Goal: Communication & Community: Answer question/provide support

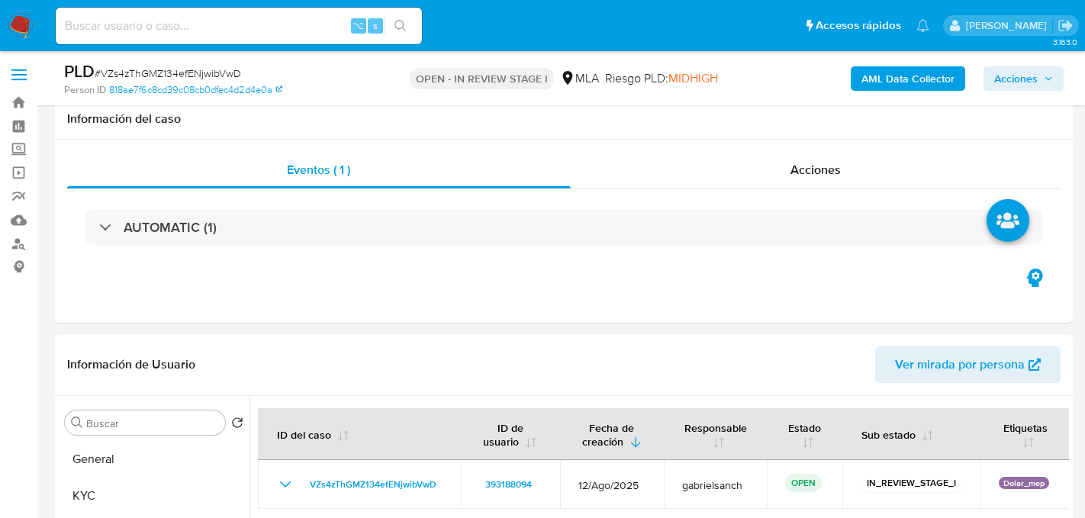
select select "10"
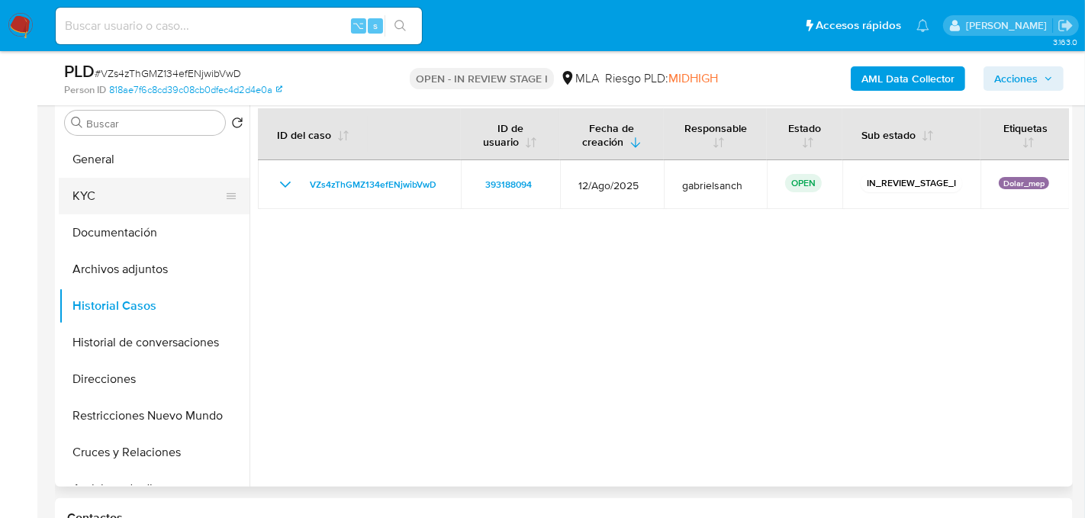
click at [78, 206] on button "KYC" at bounding box center [148, 196] width 178 height 37
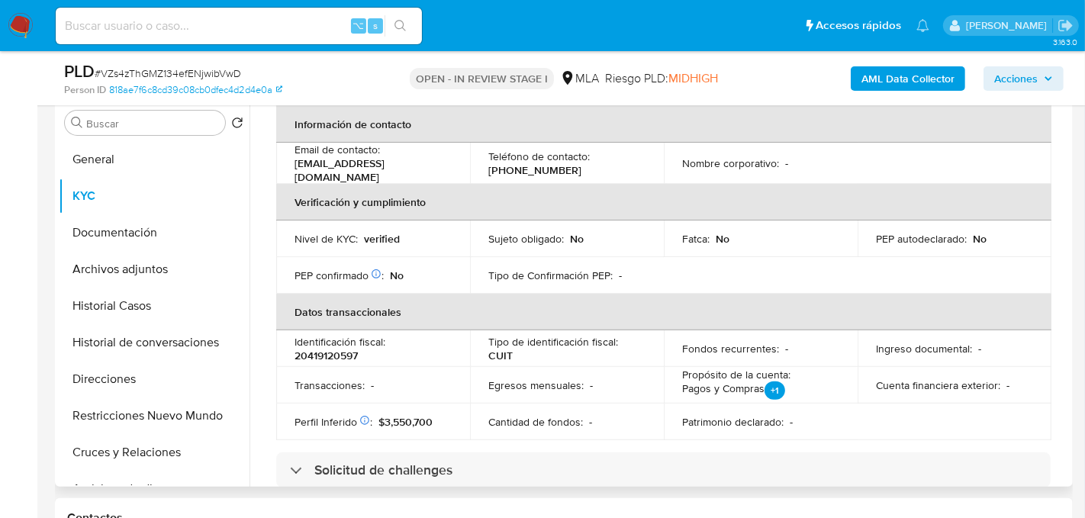
scroll to position [0, 0]
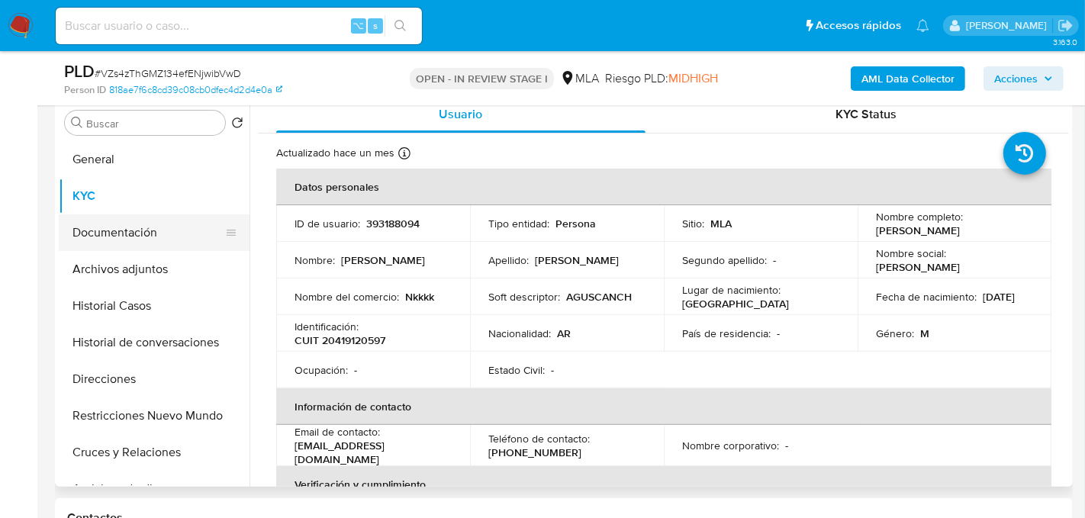
click at [149, 240] on button "Documentación" at bounding box center [148, 232] width 178 height 37
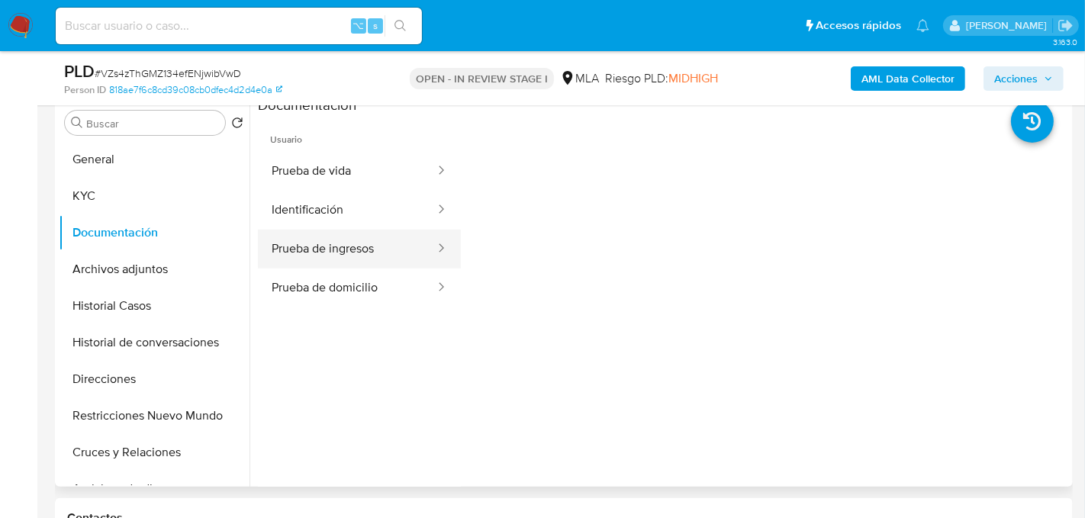
click at [358, 246] on button "Prueba de ingresos" at bounding box center [347, 249] width 178 height 39
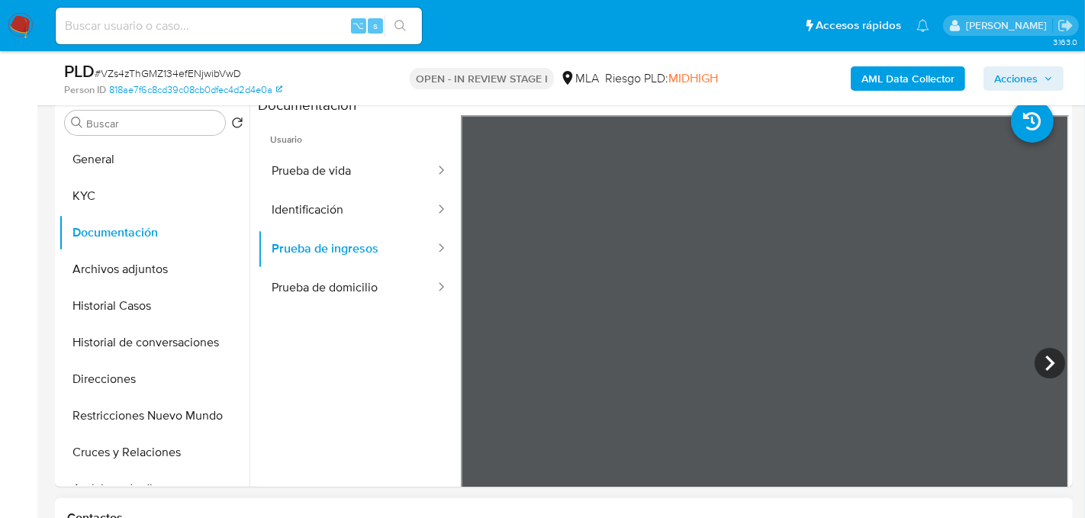
click at [1039, 374] on icon at bounding box center [1049, 363] width 31 height 31
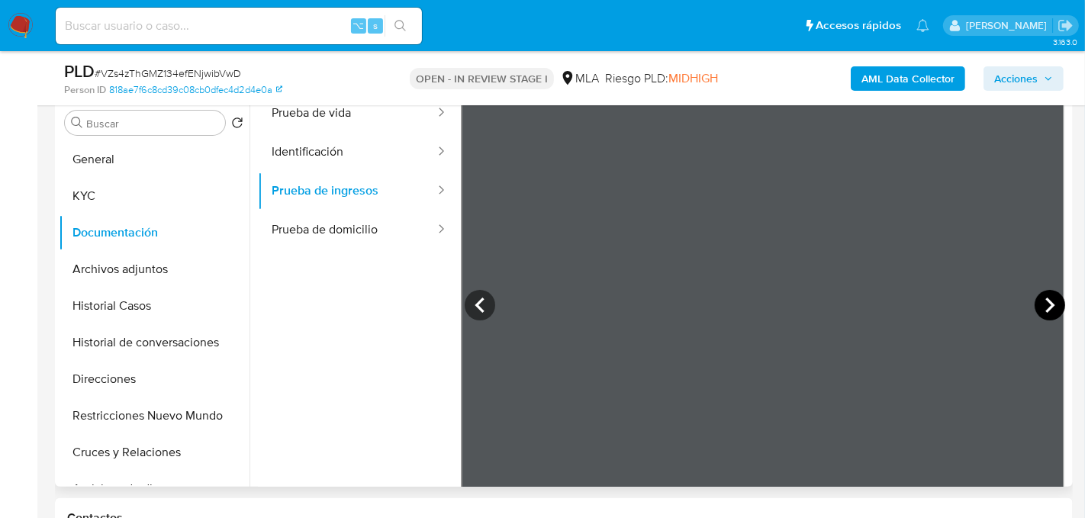
scroll to position [59, 0]
click at [1049, 304] on icon at bounding box center [1049, 304] width 31 height 31
click at [221, 32] on input at bounding box center [239, 26] width 366 height 20
paste input "26Y3U1Cq3NzQRpAz7bLCbCmX"
type input "26Y3U1Cq3NzQRpAz7bLCbCmX"
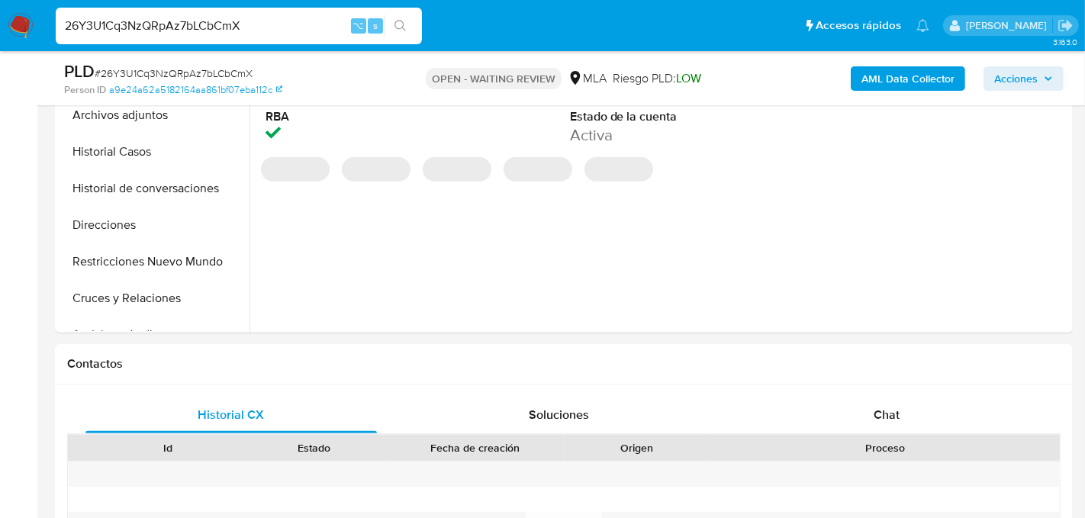
select select "10"
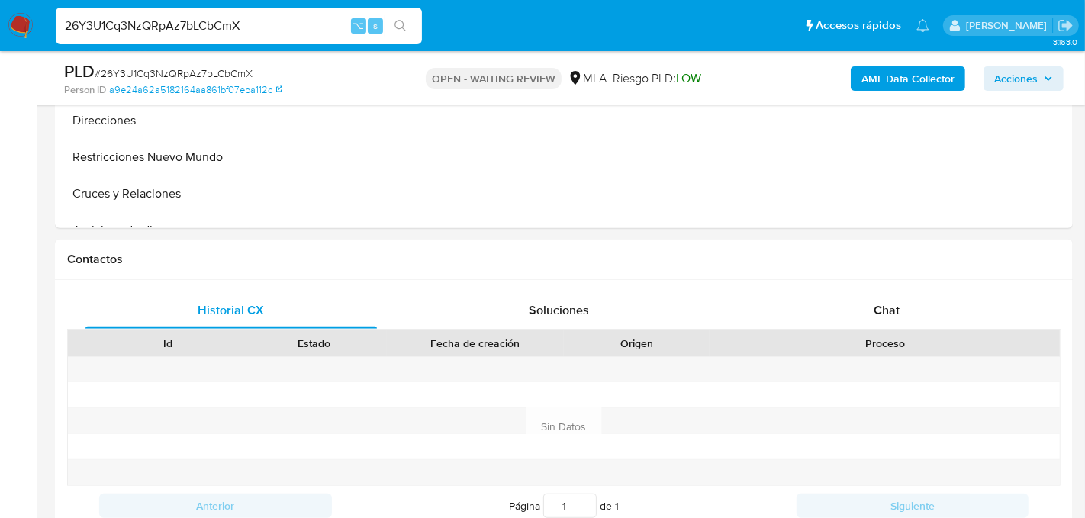
scroll to position [607, 0]
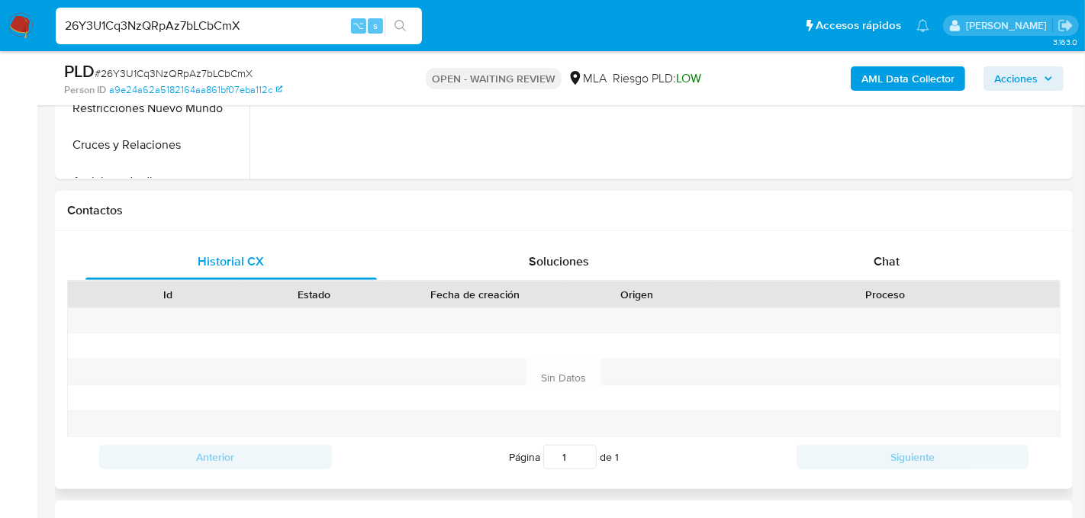
click at [947, 237] on div "Historial CX Soluciones Chat Id Estado Fecha de creación Origen Proceso Anterio…" at bounding box center [563, 360] width 1017 height 258
click at [941, 261] on div "Chat" at bounding box center [886, 261] width 291 height 37
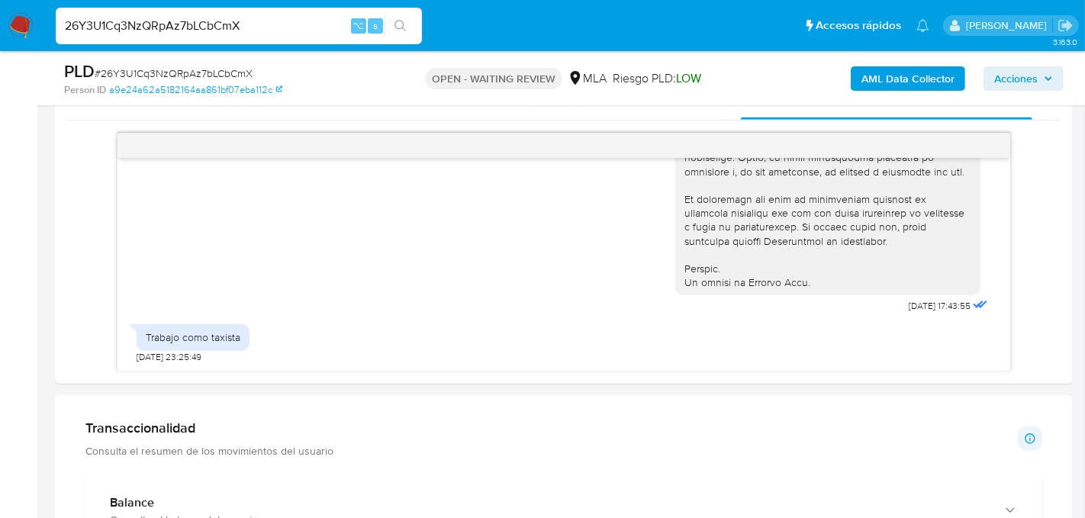
scroll to position [769, 0]
click at [128, 30] on input "26Y3U1Cq3NzQRpAz7bLCbCmX" at bounding box center [239, 26] width 366 height 20
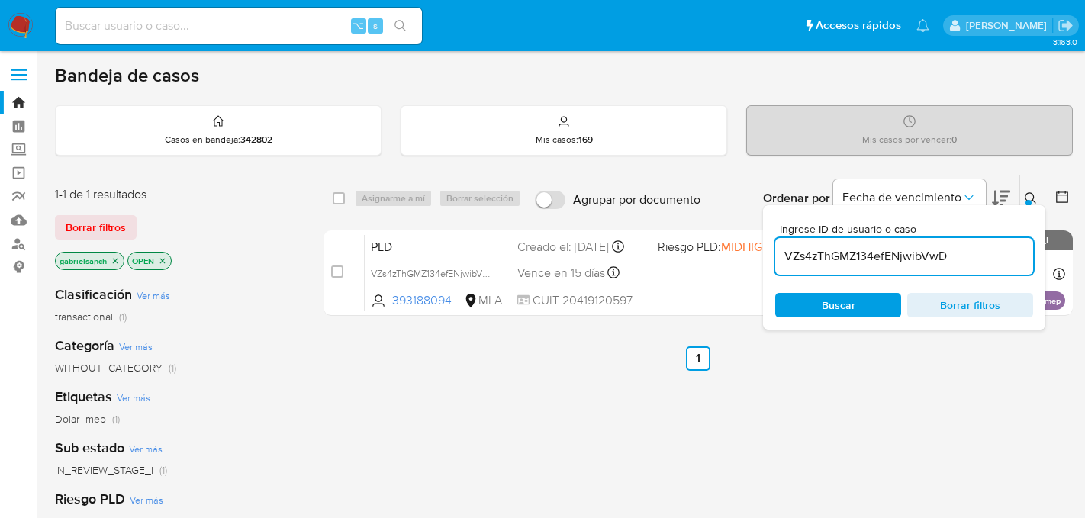
scroll to position [101, 0]
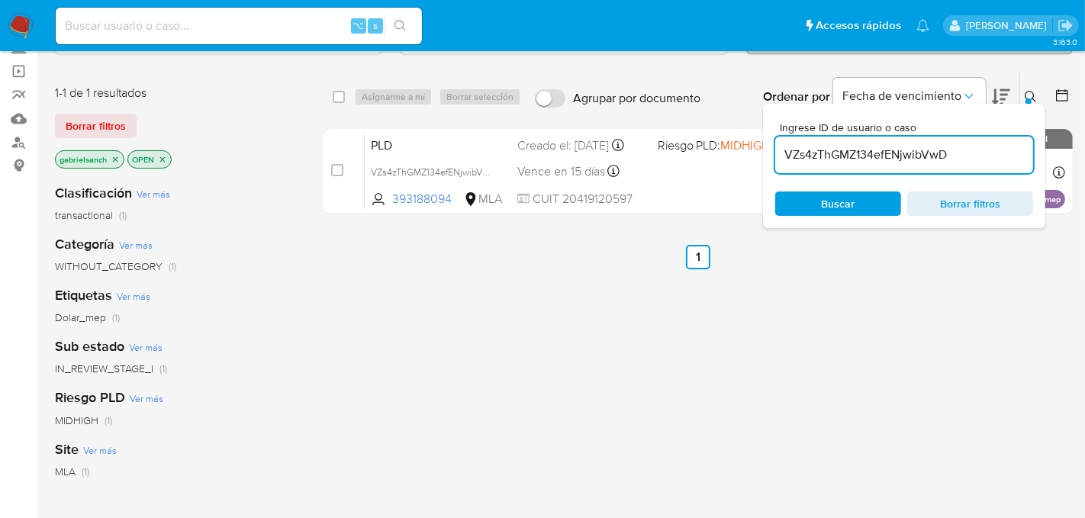
click at [813, 146] on input "VZs4zThGMZ134efENjwibVwD" at bounding box center [904, 155] width 258 height 20
paste input "26Y3U1Cq3NzQRpAz7bLCbCmX"
type input "26Y3U1Cq3NzQRpAz7bLCbCmX"
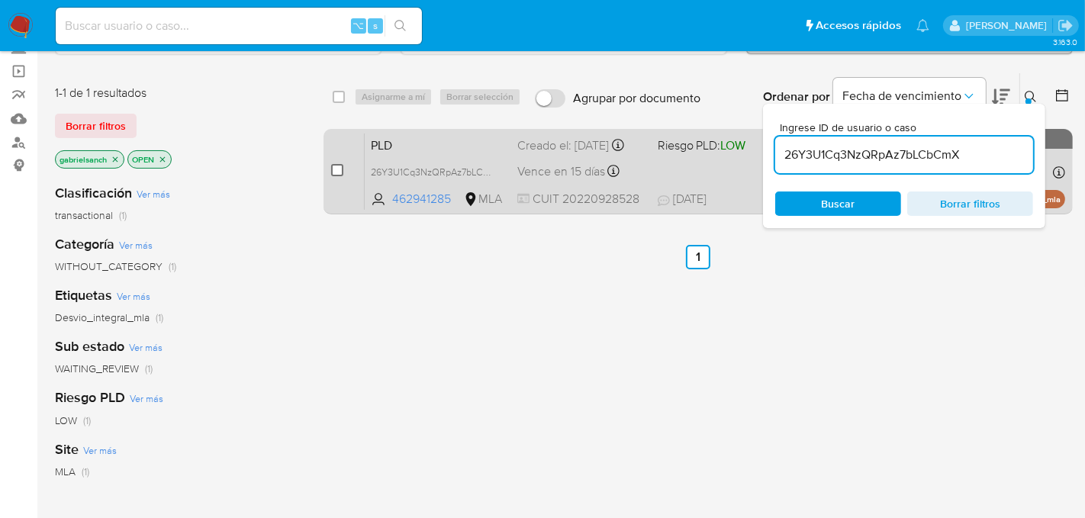
click at [332, 167] on input "checkbox" at bounding box center [337, 170] width 12 height 12
checkbox input "true"
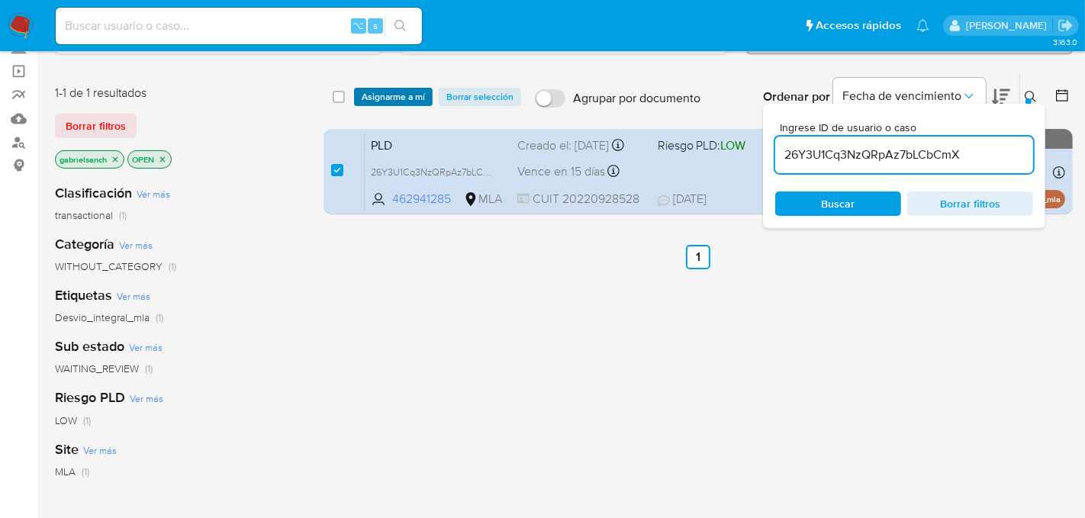
click at [366, 101] on span "Asignarme a mí" at bounding box center [393, 96] width 63 height 15
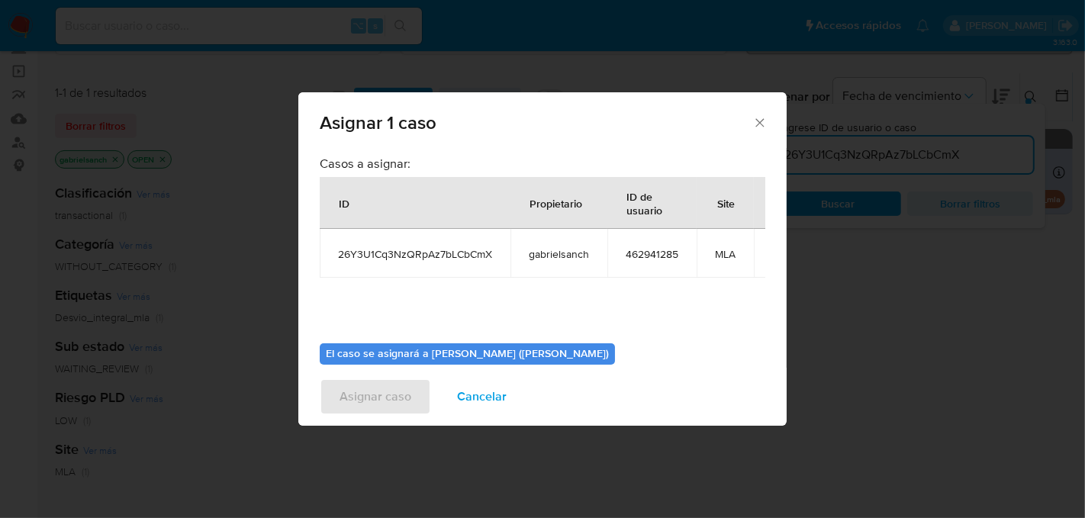
scroll to position [78, 0]
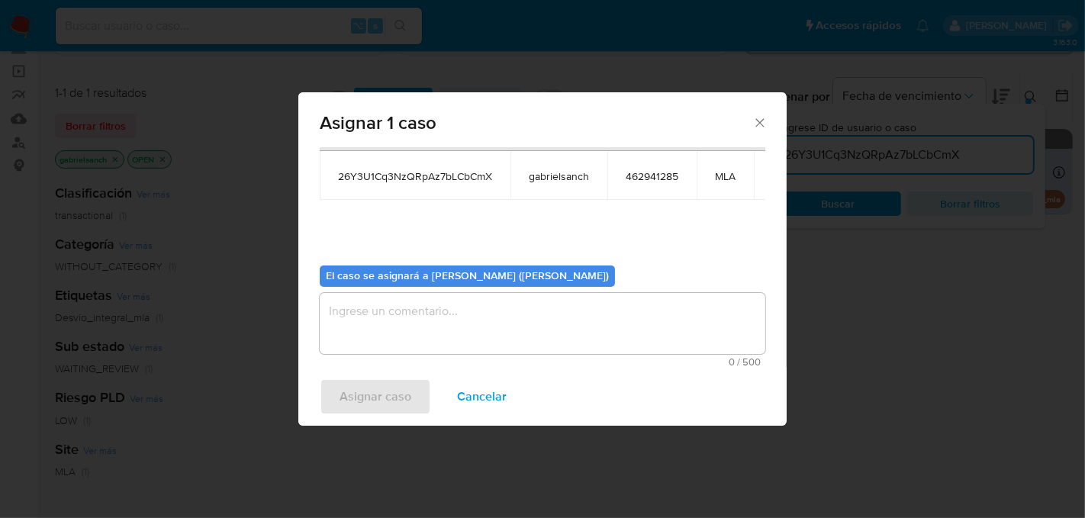
click at [423, 352] on div "0 / 500 500 caracteres restantes" at bounding box center [542, 330] width 445 height 74
click at [411, 309] on textarea "assign-modal" at bounding box center [542, 323] width 445 height 61
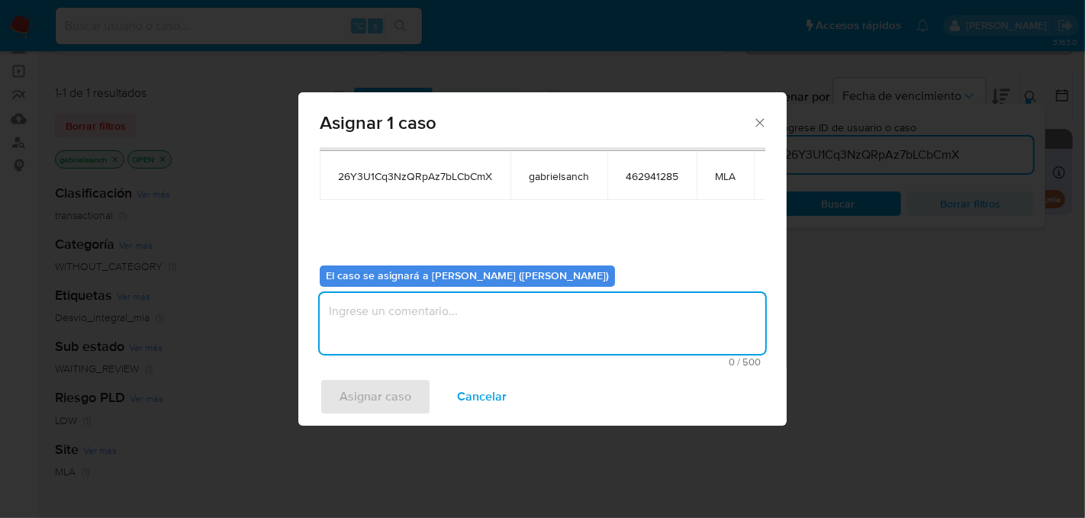
type textarea "a"
type textarea "Análisis"
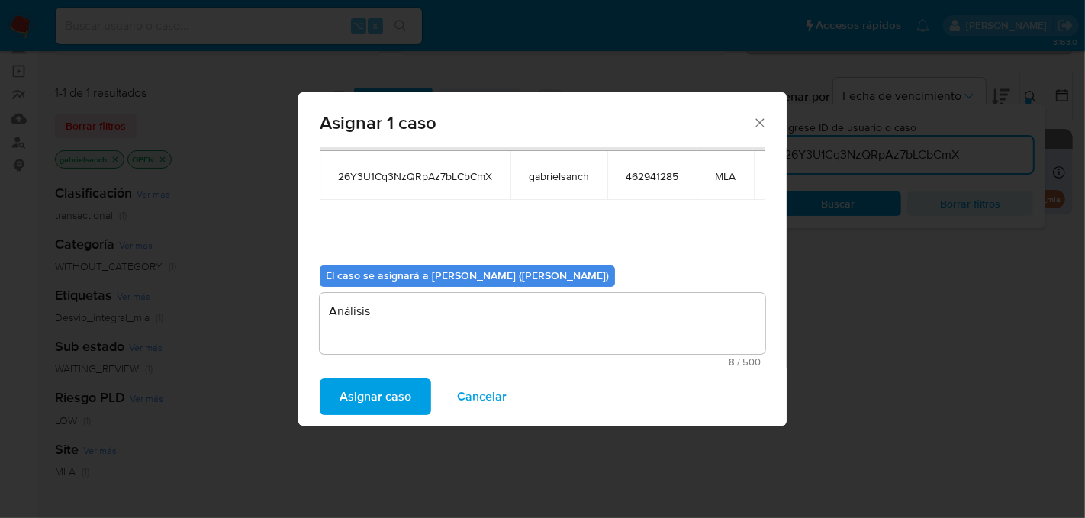
click at [397, 397] on span "Asignar caso" at bounding box center [375, 397] width 72 height 34
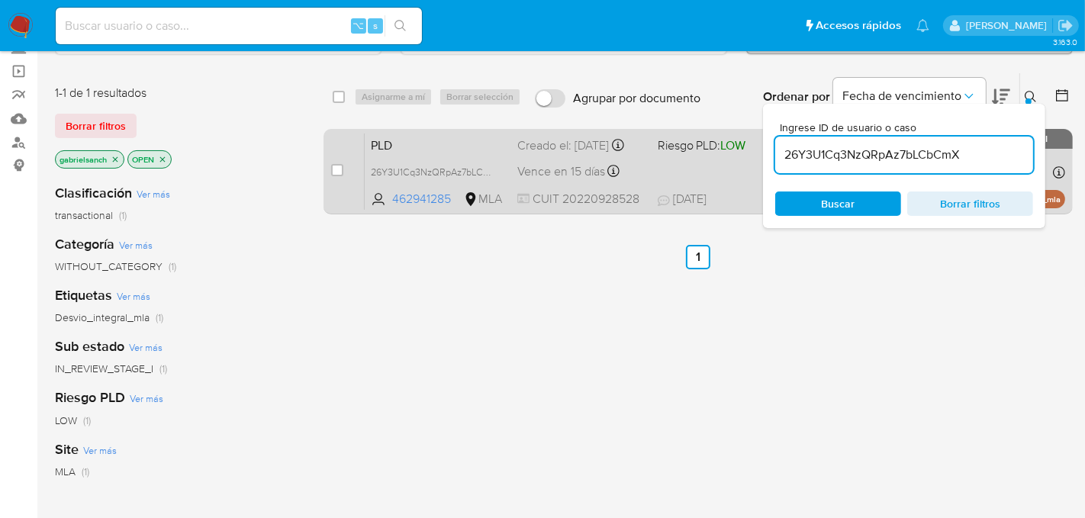
click at [496, 154] on span "PLD" at bounding box center [438, 144] width 134 height 20
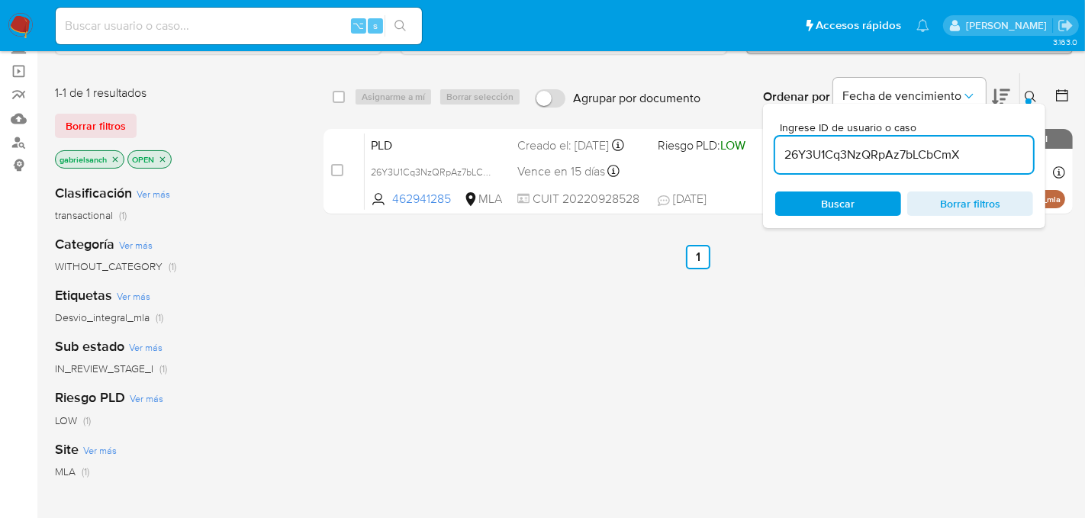
click at [833, 158] on input "26Y3U1Cq3NzQRpAz7bLCbCmX" at bounding box center [904, 155] width 258 height 20
paste input "IBmSd0Hni2FIgx0JxfPTtoDt"
type input "IBmSd0Hni2FIgx0JxfPTtoDt"
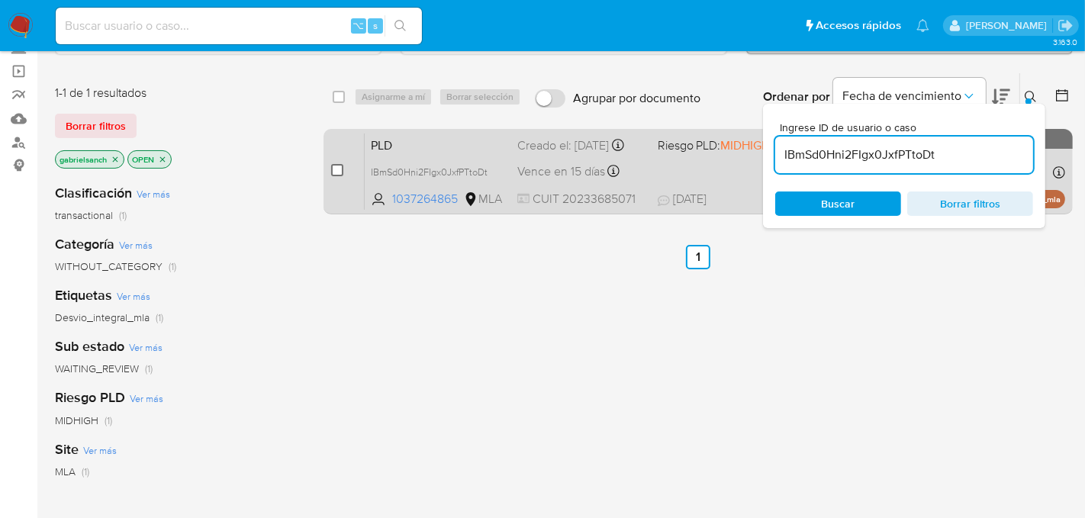
click at [336, 169] on input "checkbox" at bounding box center [337, 170] width 12 height 12
checkbox input "true"
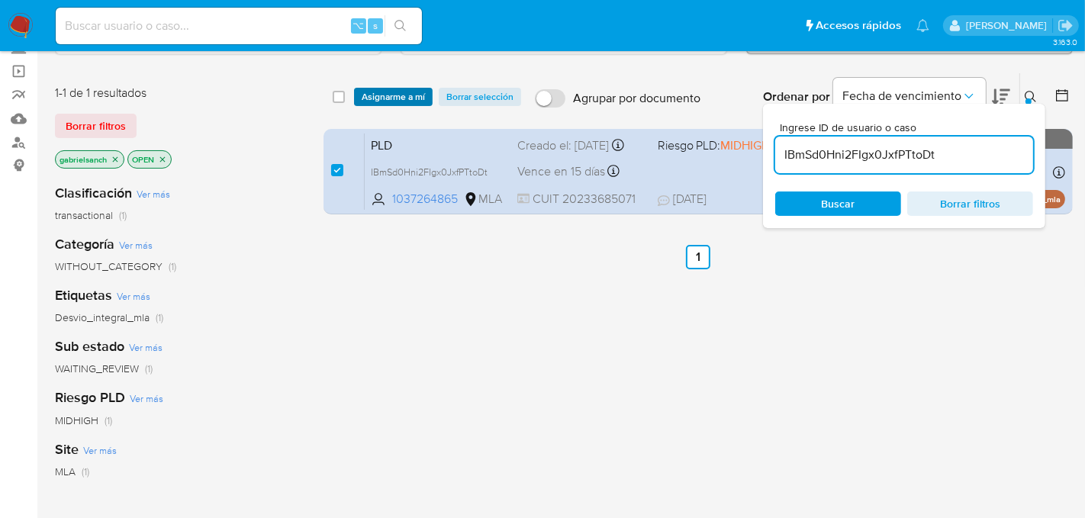
click at [384, 94] on span "Asignarme a mí" at bounding box center [393, 96] width 63 height 15
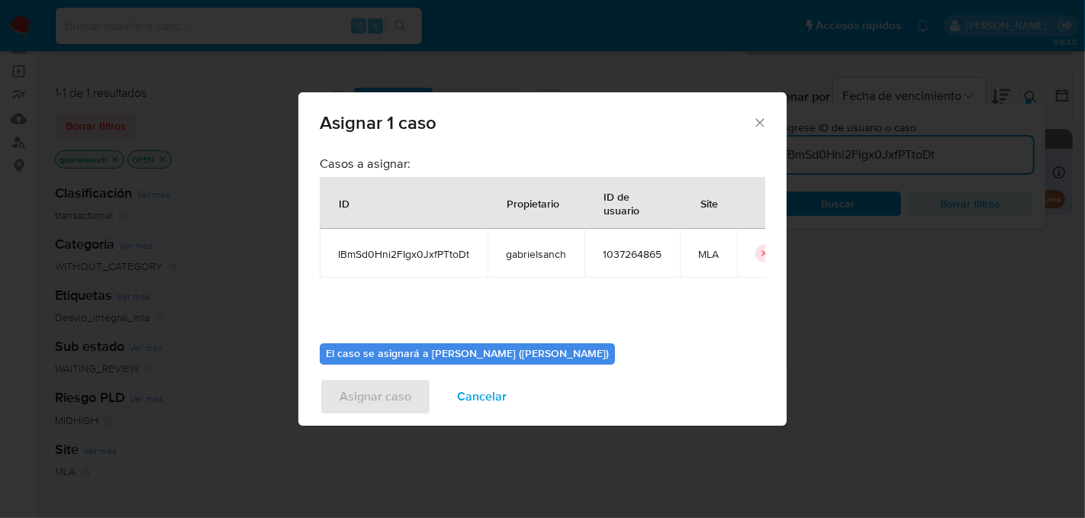
scroll to position [78, 0]
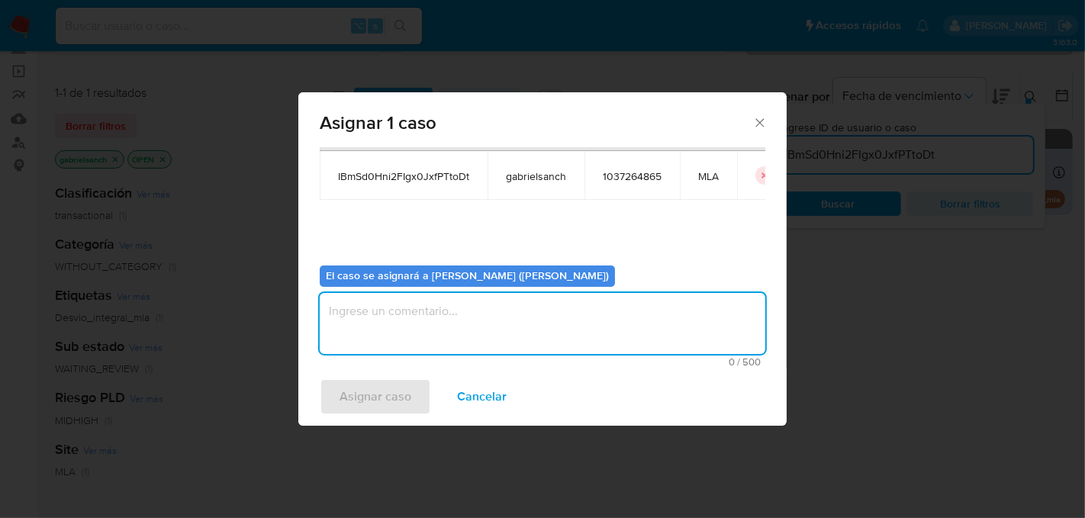
click at [436, 328] on textarea "assign-modal" at bounding box center [542, 323] width 445 height 61
type textarea "Análisis"
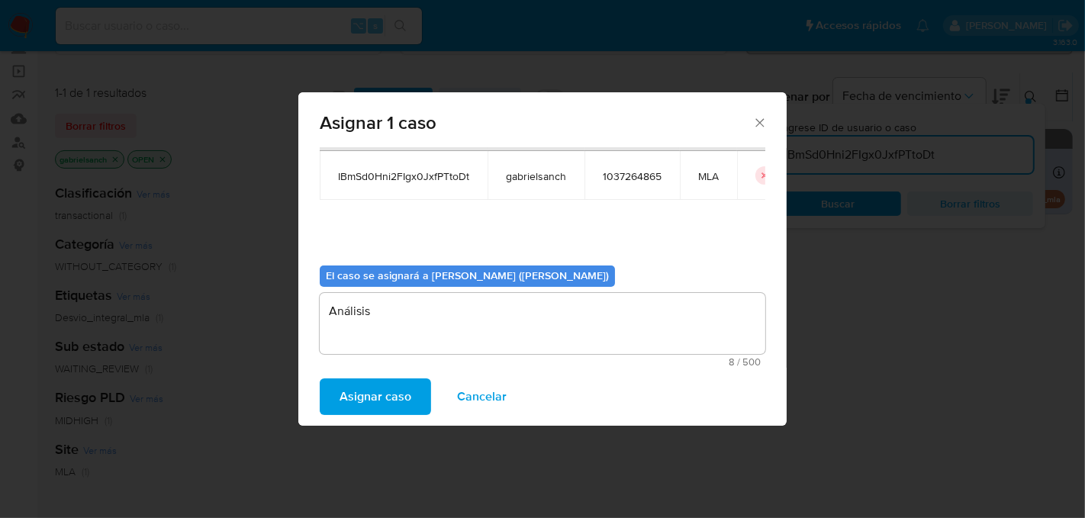
click at [384, 380] on span "Asignar caso" at bounding box center [375, 397] width 72 height 34
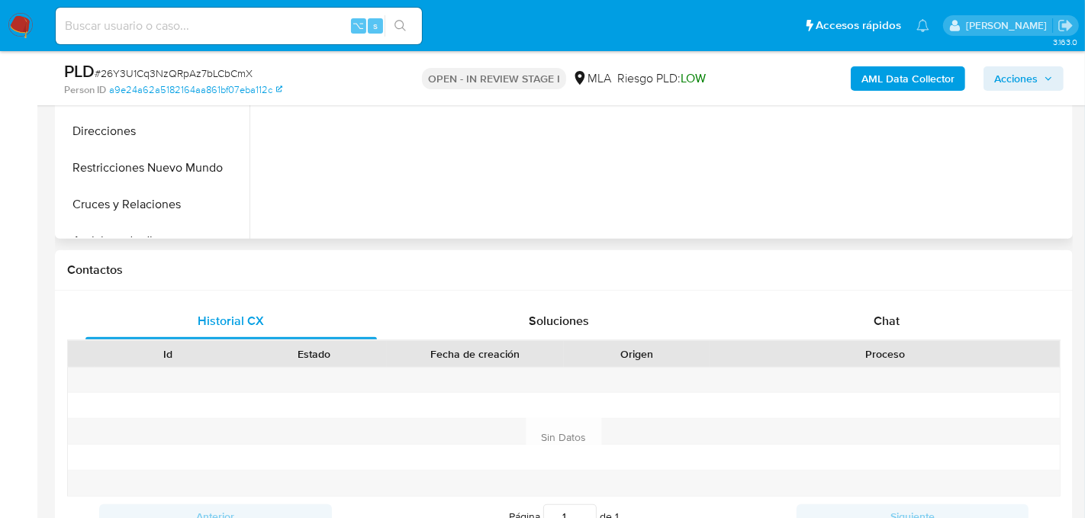
select select "10"
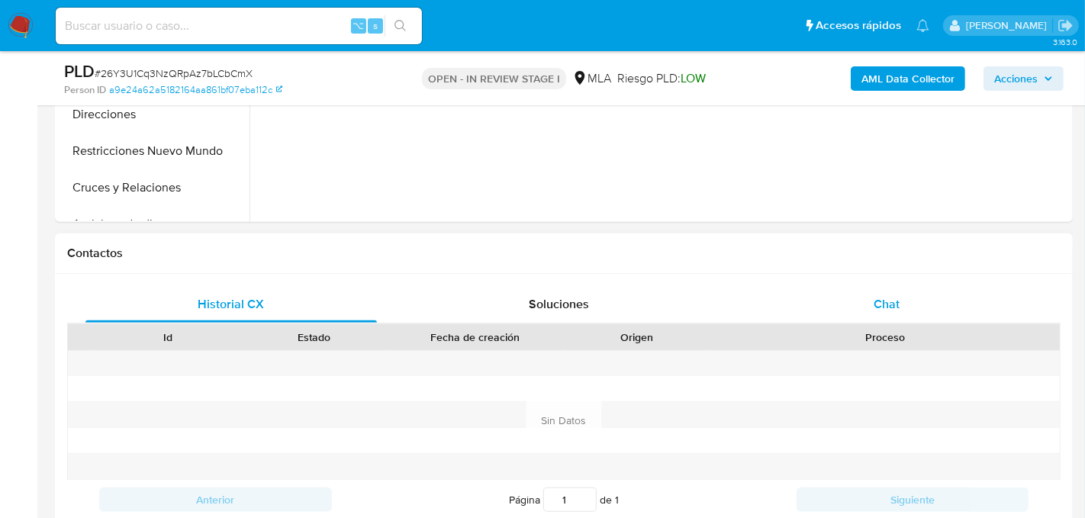
click at [794, 293] on div "Chat" at bounding box center [886, 304] width 291 height 37
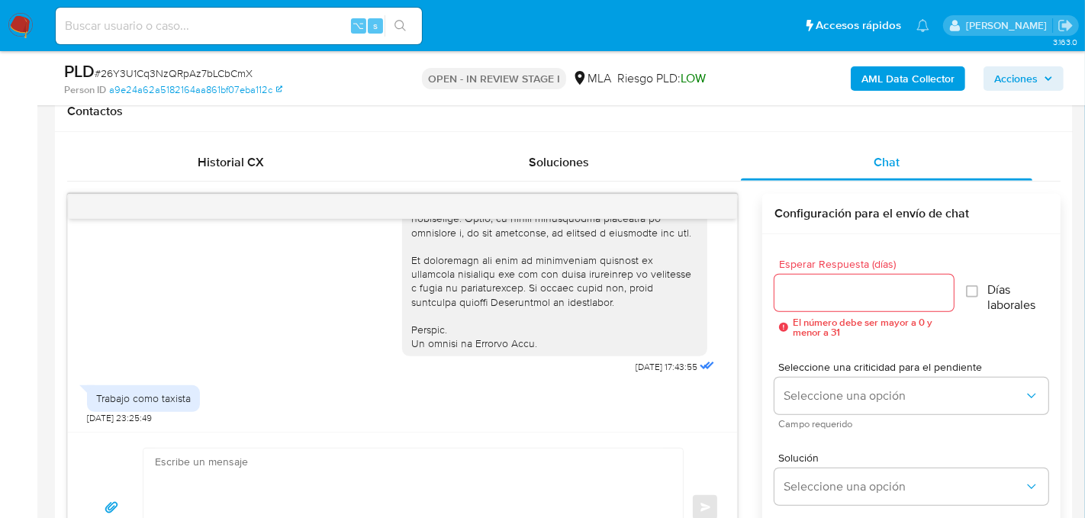
scroll to position [707, 0]
click at [488, 436] on div "Enviar" at bounding box center [402, 506] width 669 height 150
click at [490, 457] on textarea at bounding box center [409, 506] width 509 height 117
paste textarea "Hola, muchas gracias por tu respuesta. En función de las operaciones registrada…"
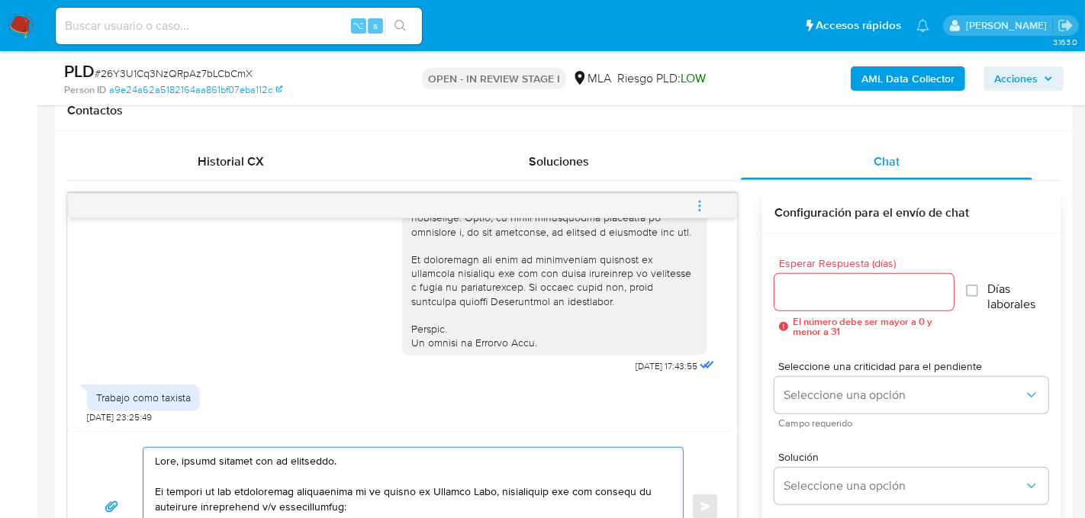
scroll to position [786, 0]
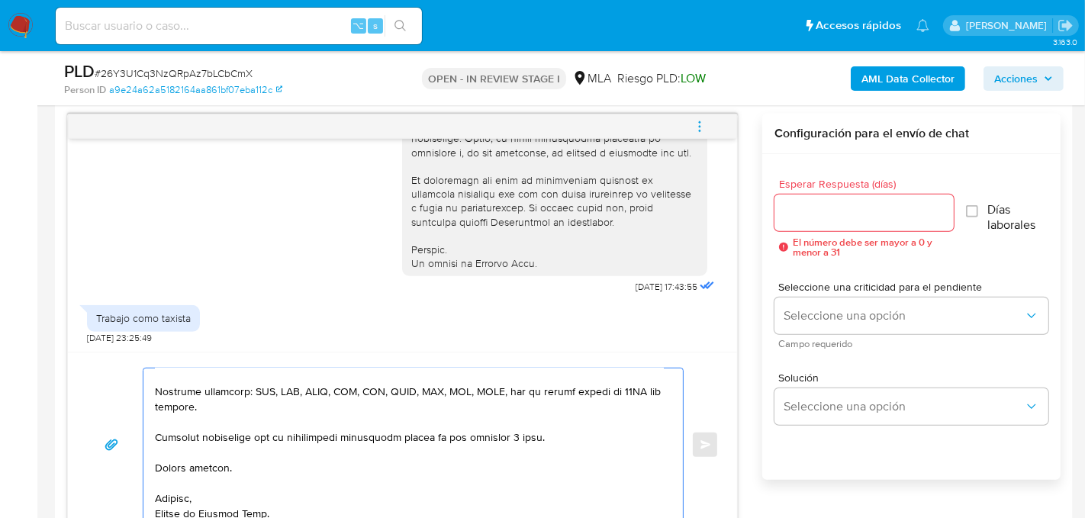
type textarea "Hola, muchas gracias por tu respuesta. En función de las operaciones registrada…"
click at [828, 205] on input "Esperar Respuesta (días)" at bounding box center [863, 213] width 179 height 20
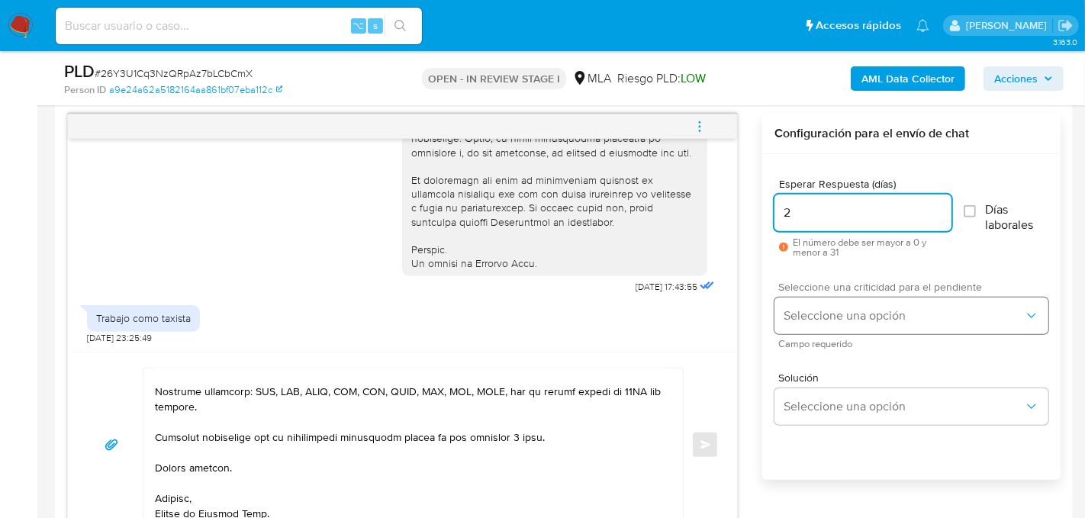
type input "2"
click at [821, 304] on button "Seleccione una opción" at bounding box center [911, 315] width 274 height 37
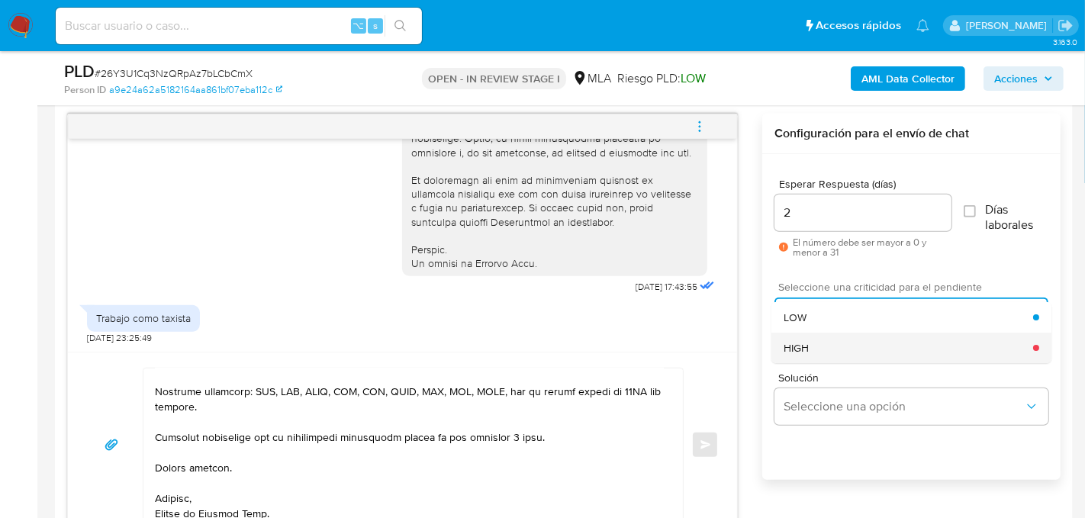
click at [825, 348] on div "HIGH" at bounding box center [908, 348] width 249 height 31
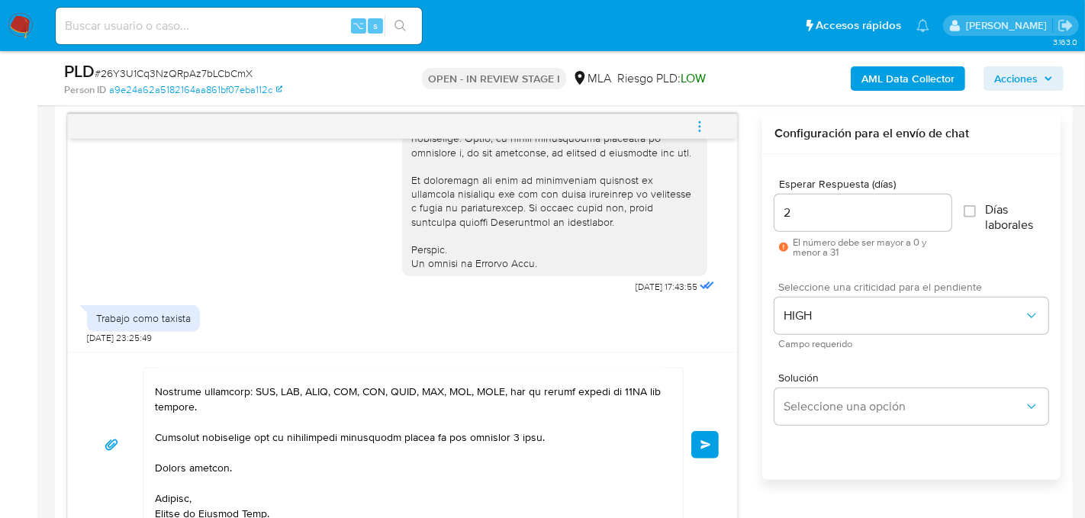
click at [706, 440] on span "Enviar" at bounding box center [705, 444] width 11 height 9
click at [702, 431] on button "Enviar" at bounding box center [704, 444] width 27 height 27
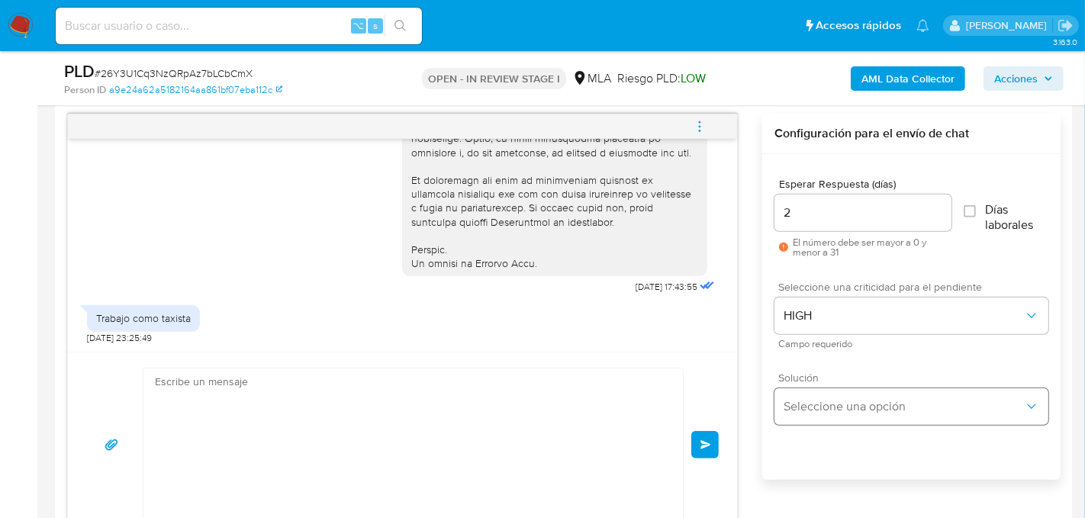
scroll to position [1533, 0]
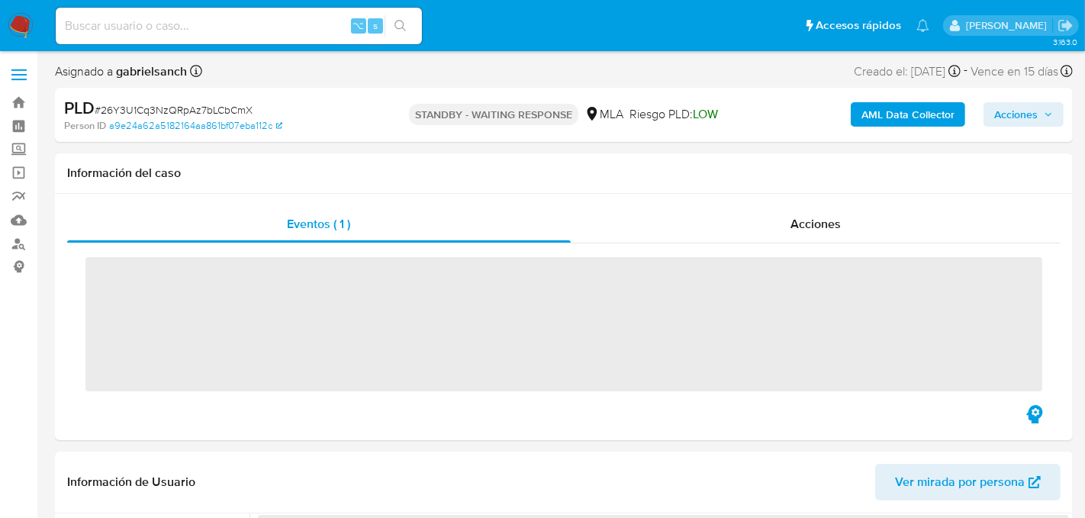
click at [211, 24] on input at bounding box center [239, 26] width 366 height 20
paste input "fKsNweYOAElXHeDculayRlTh"
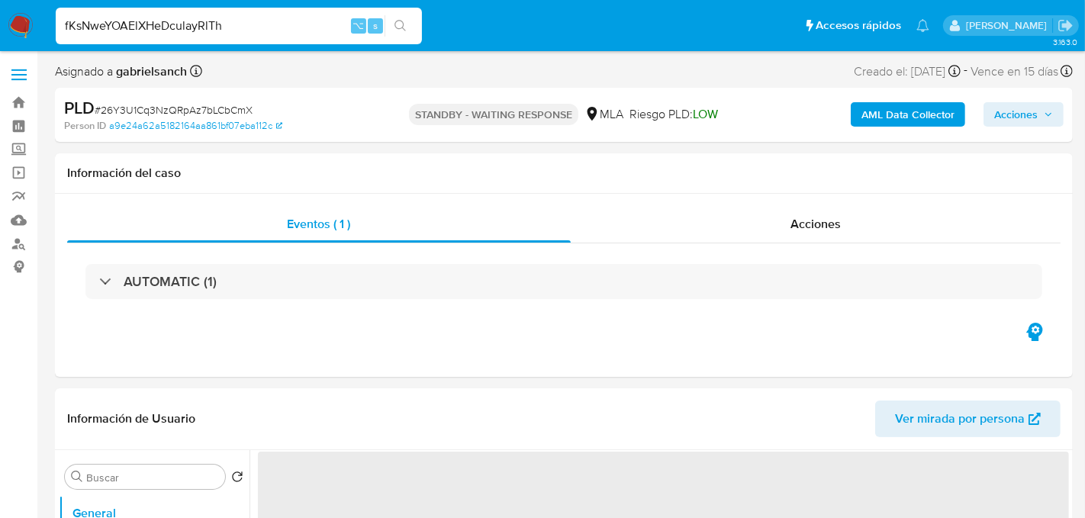
type input "fKsNweYOAElXHeDculayRlTh"
select select "10"
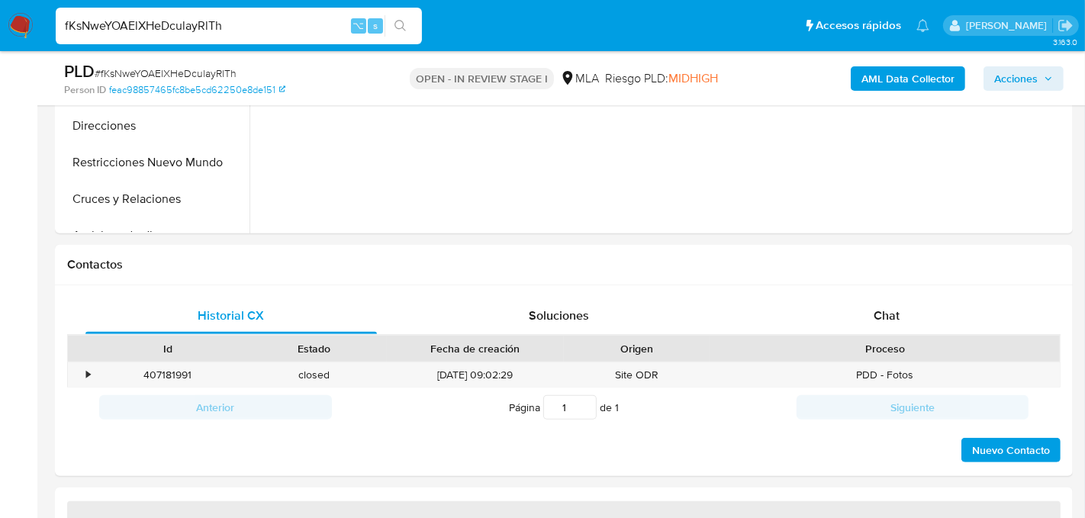
select select "10"
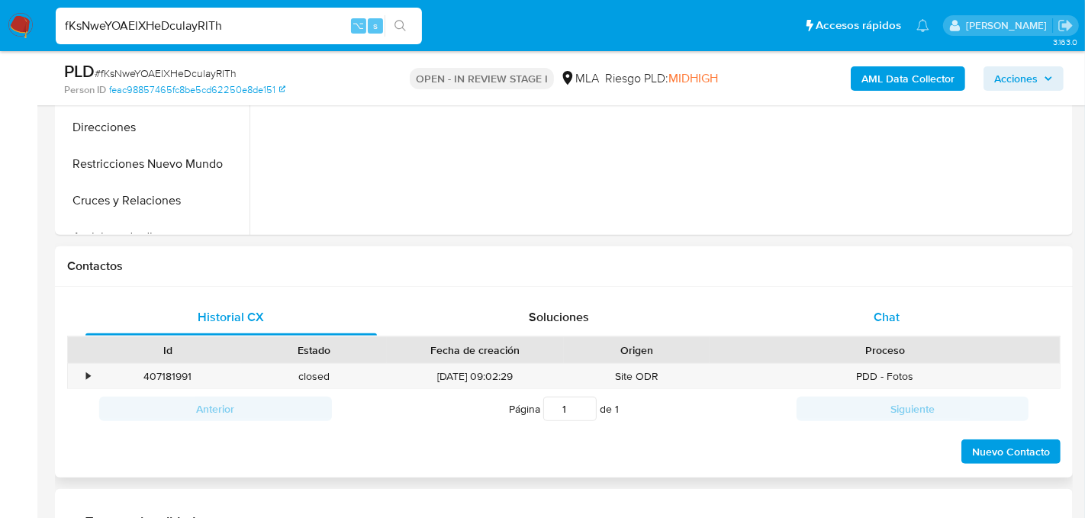
click at [937, 317] on div "Chat" at bounding box center [886, 317] width 291 height 37
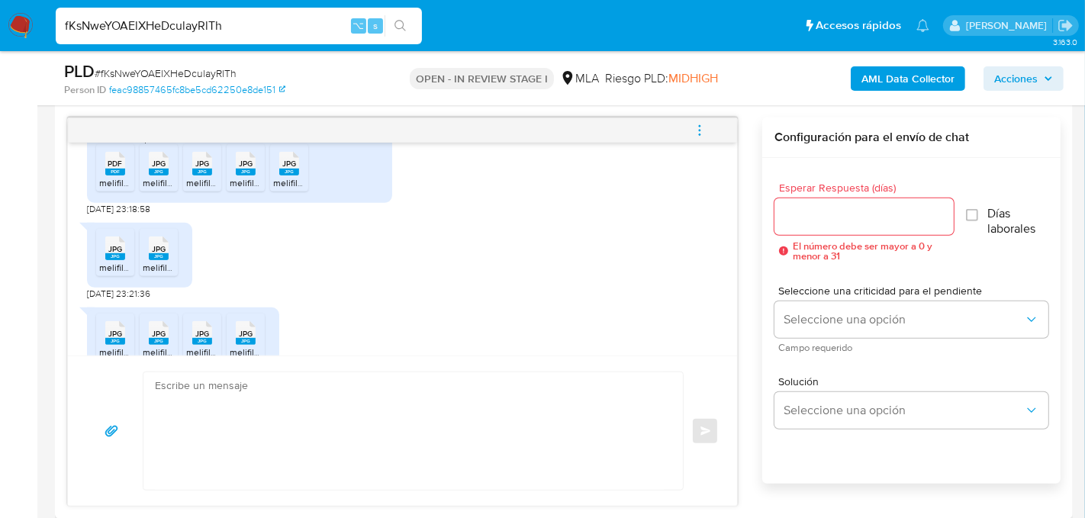
scroll to position [2265, 0]
click at [108, 188] on span "melifile3549108672735756465.pdf" at bounding box center [170, 181] width 142 height 13
click at [146, 188] on span "melifile9039747696835316903.jpg" at bounding box center [214, 181] width 143 height 13
click at [192, 188] on span "melifile2593942496958742909.jpg" at bounding box center [259, 181] width 146 height 13
click at [224, 196] on ul "PDF PDF melifile3549108672735756465.pdf JPG JPG melifile9039747696835316903.jpg…" at bounding box center [239, 169] width 287 height 53
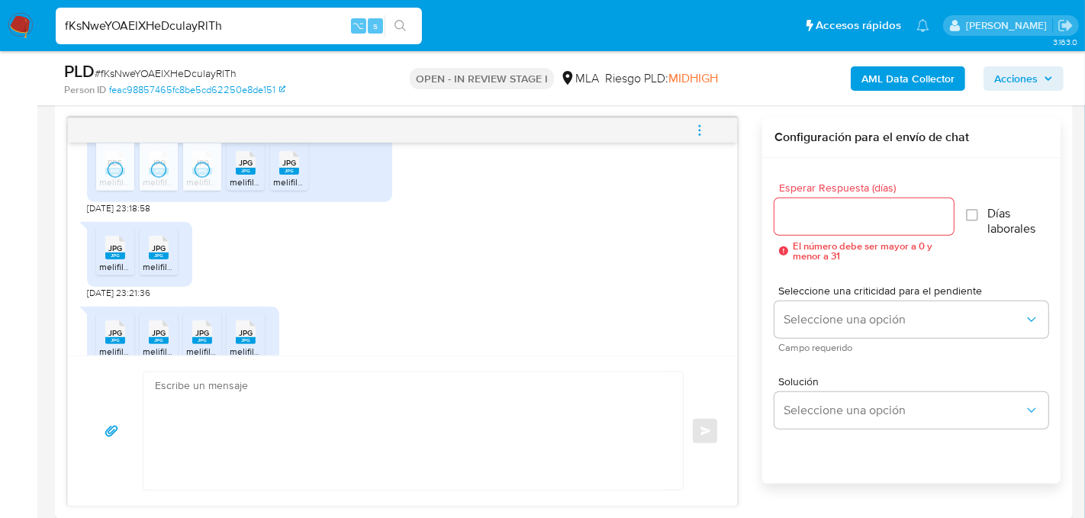
click at [242, 188] on span "melifile3678982183246245033.jpg" at bounding box center [301, 181] width 143 height 13
click at [277, 188] on span "melifile915651296729482947.jpg" at bounding box center [340, 181] width 134 height 13
click at [108, 253] on span "JPG" at bounding box center [115, 248] width 14 height 10
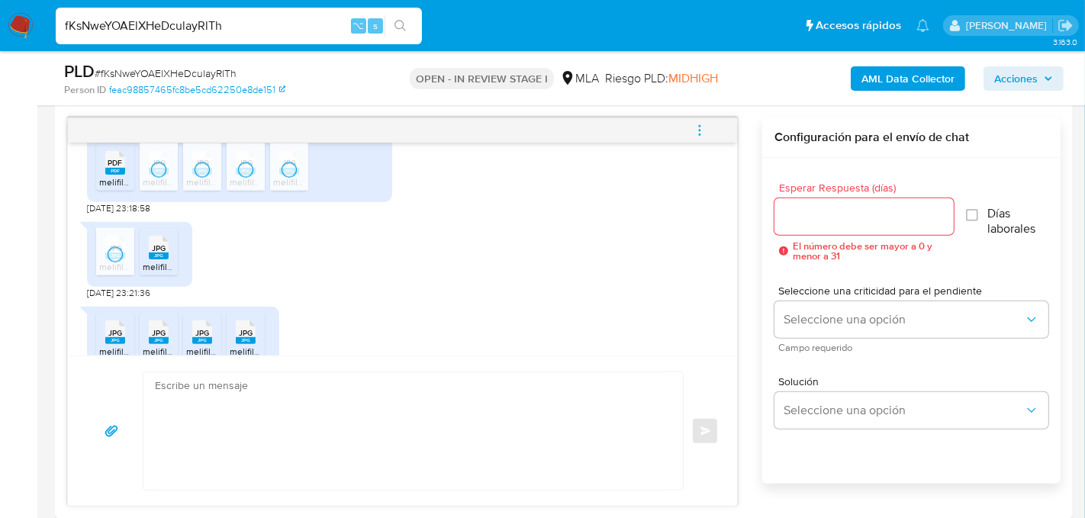
click at [149, 259] on icon at bounding box center [159, 248] width 20 height 24
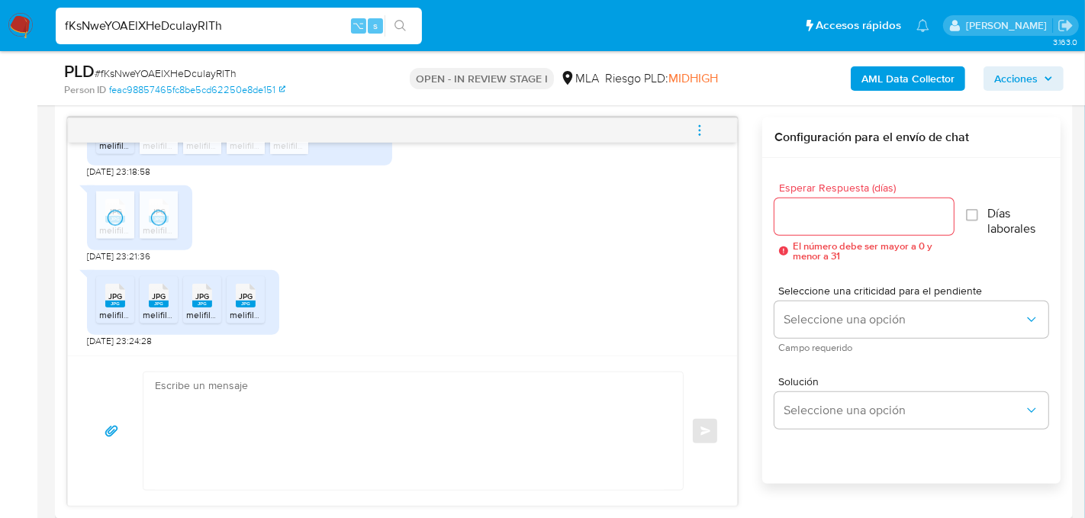
click at [97, 297] on li "JPG JPG melifile6375058977187531810.jpg" at bounding box center [115, 299] width 38 height 47
click at [147, 309] on span "melifile6246854592247747656.jpg" at bounding box center [215, 314] width 144 height 13
click at [182, 310] on ul "JPG JPG melifile6375058977187531810.jpg JPG JPG melifile6246854592247747656.jpg…" at bounding box center [183, 302] width 174 height 53
click at [189, 310] on span "melifile9129417769634793372.jpg" at bounding box center [255, 314] width 139 height 13
click at [254, 308] on span "melifile8872023604216873650.jpg" at bounding box center [301, 314] width 143 height 13
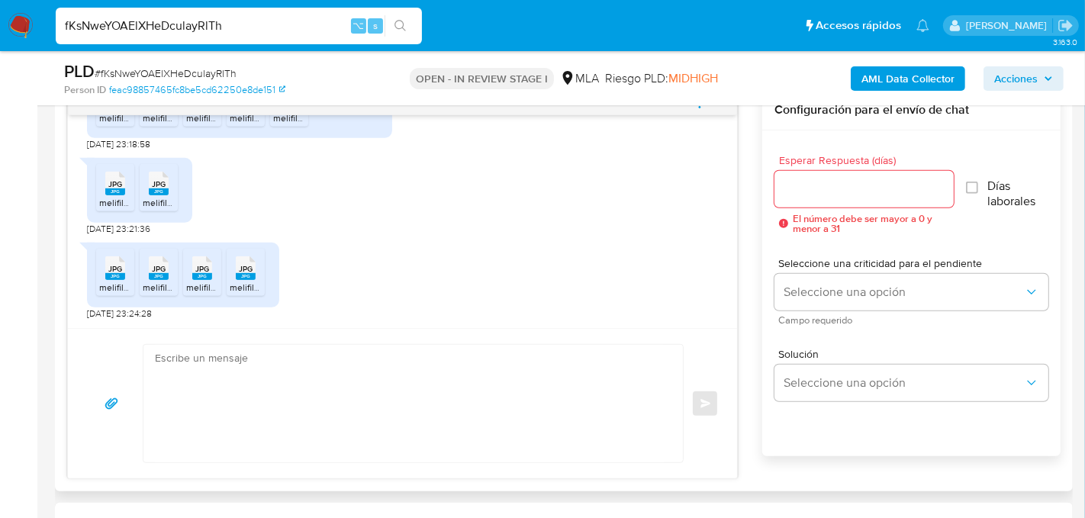
scroll to position [821, 0]
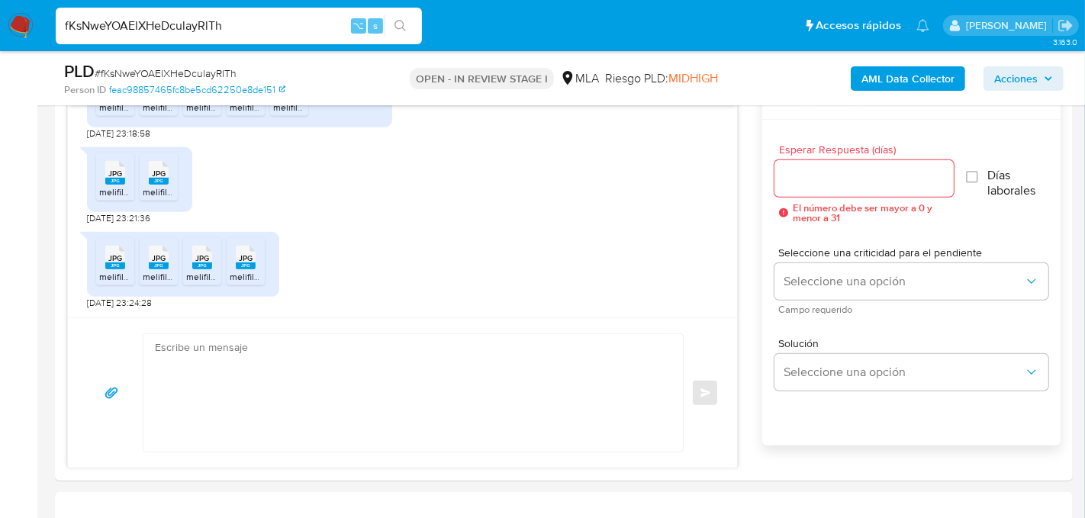
click at [125, 22] on input "fKsNweYOAElXHeDculayRlTh" at bounding box center [239, 26] width 366 height 20
paste input "IBmSd0Hni2FIgx0JxfPTtoDt"
type input "IBmSd0Hni2FIgx0JxfPTtoDt"
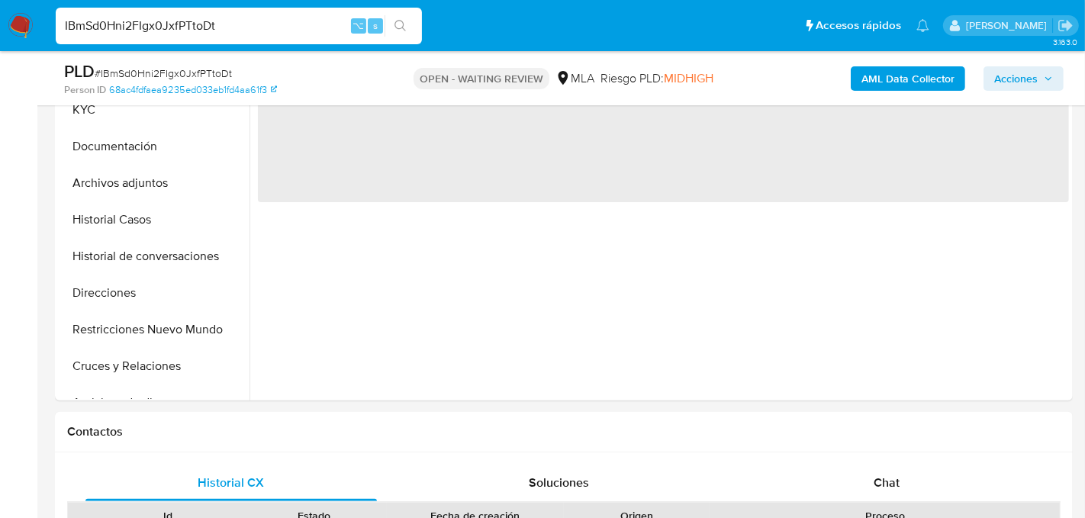
select select "10"
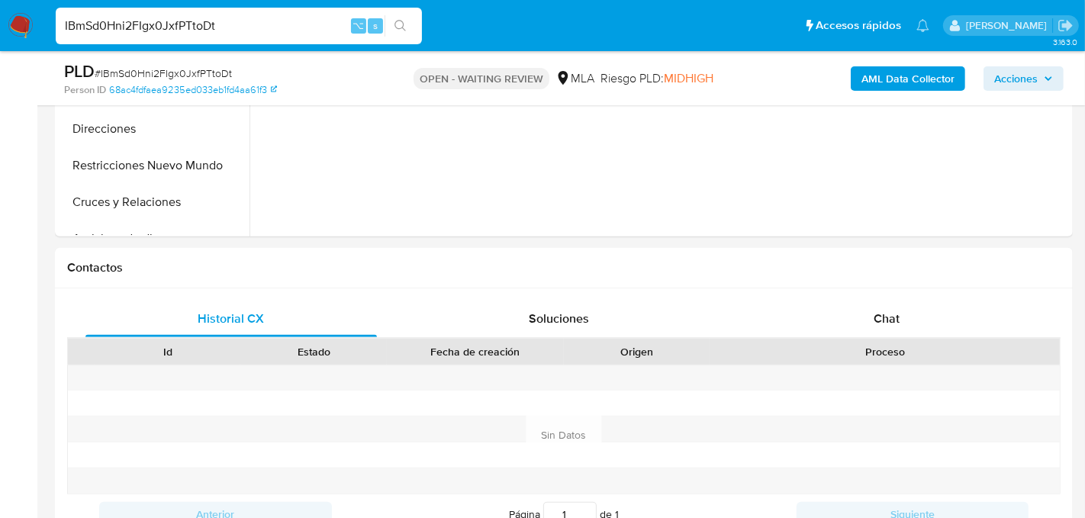
scroll to position [551, 0]
click at [910, 312] on div "Chat" at bounding box center [886, 317] width 291 height 37
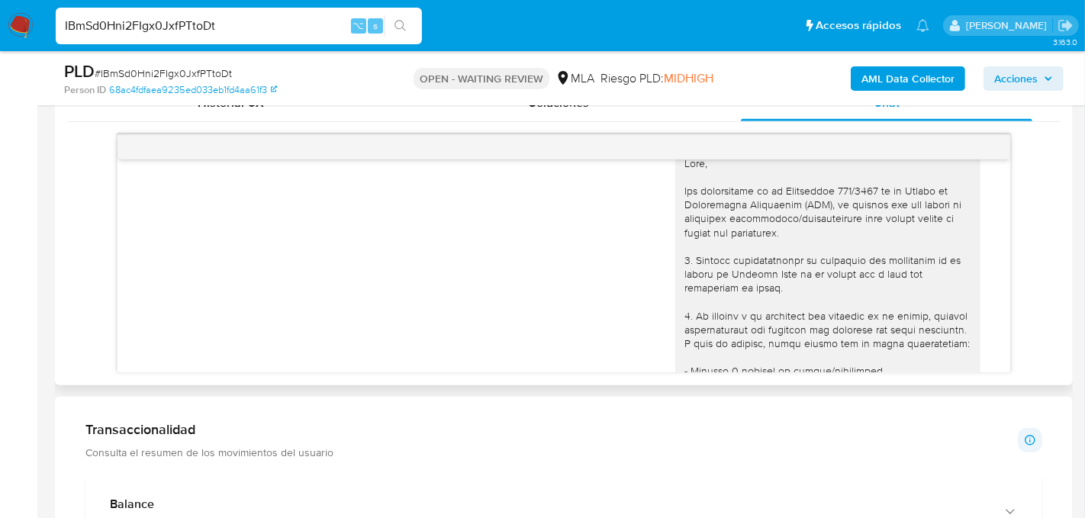
scroll to position [810, 0]
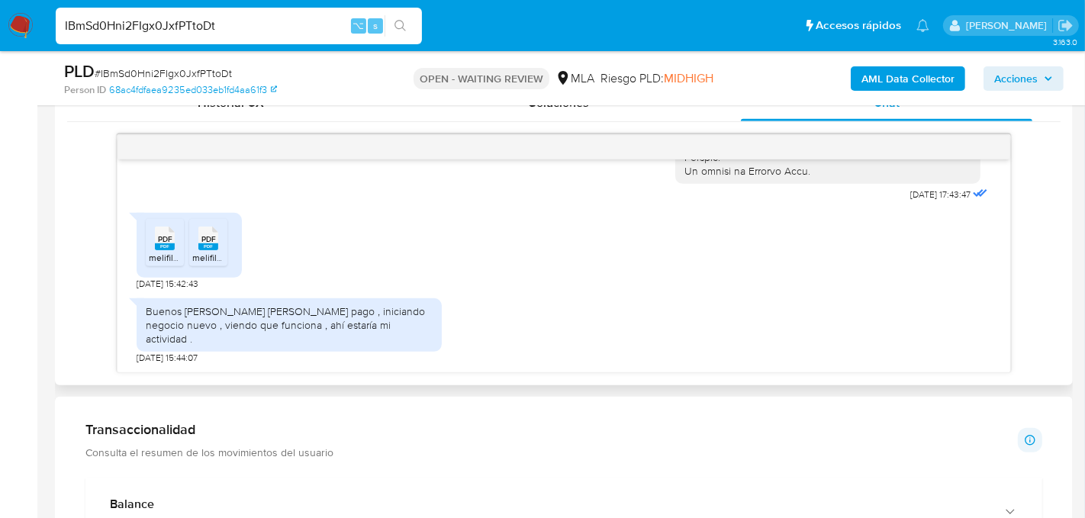
click at [166, 244] on span "PDF" at bounding box center [165, 239] width 14 height 10
click at [198, 250] on icon at bounding box center [208, 239] width 20 height 24
click at [182, 26] on input "IBmSd0Hni2FIgx0JxfPTtoDt" at bounding box center [239, 26] width 366 height 20
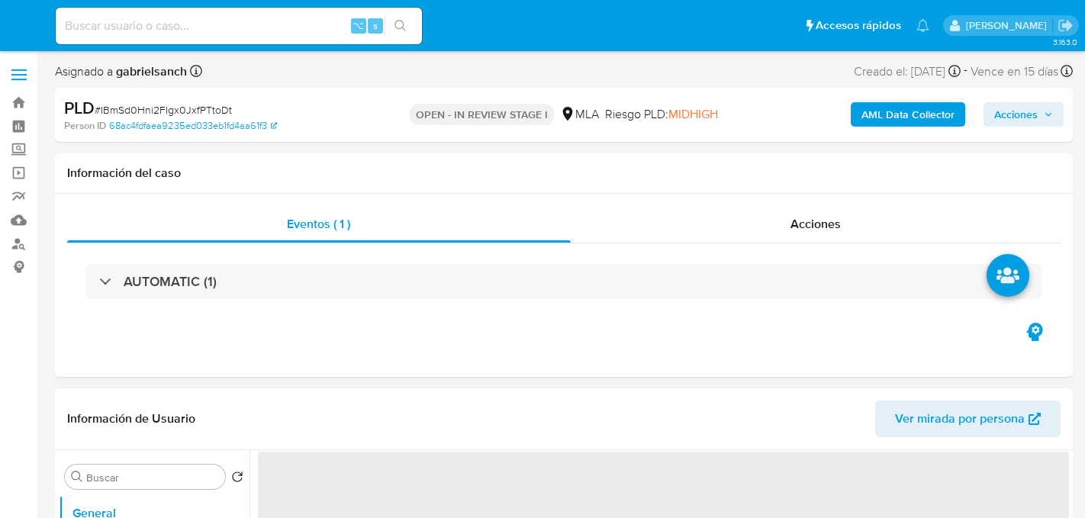
select select "10"
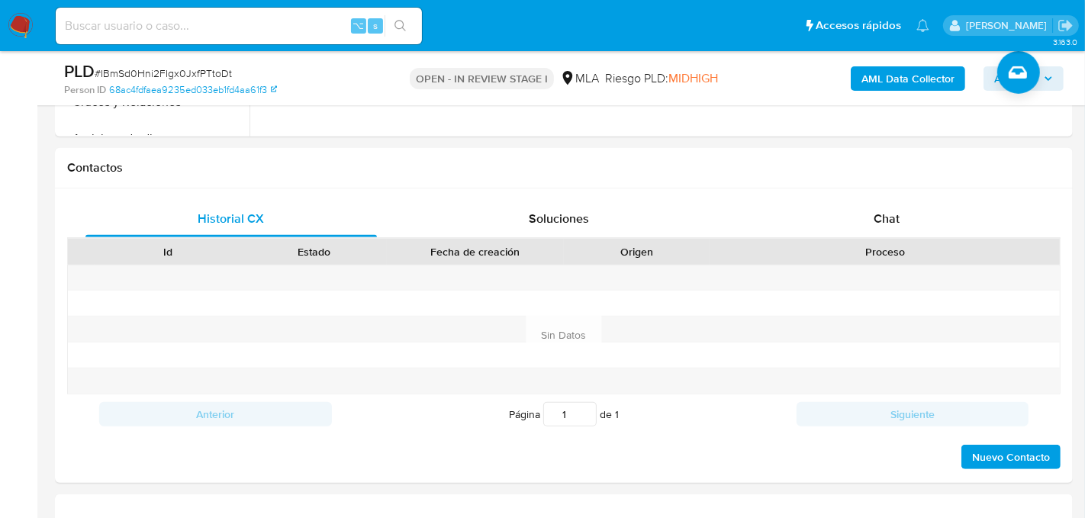
scroll to position [653, 0]
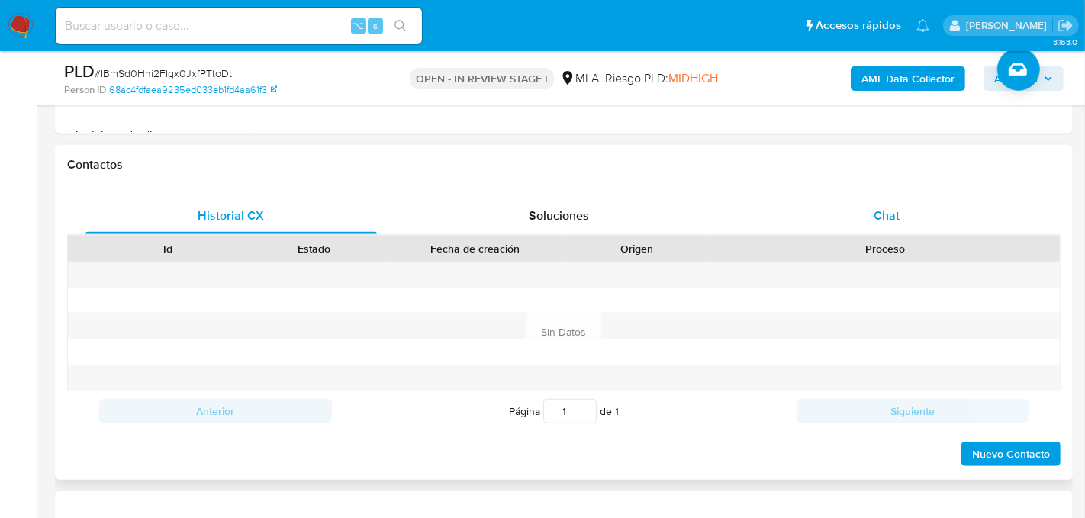
click at [893, 207] on span "Chat" at bounding box center [886, 216] width 26 height 18
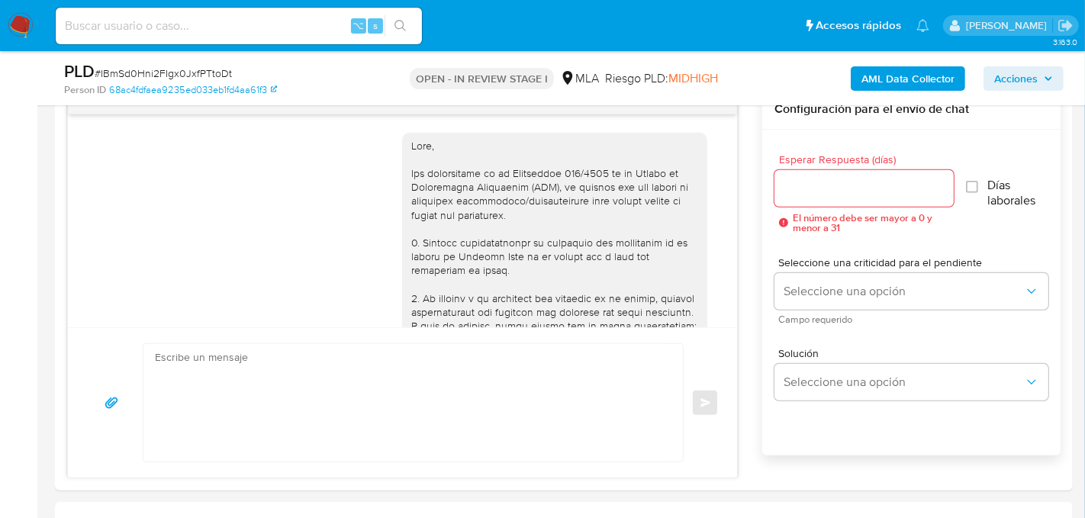
scroll to position [810, 0]
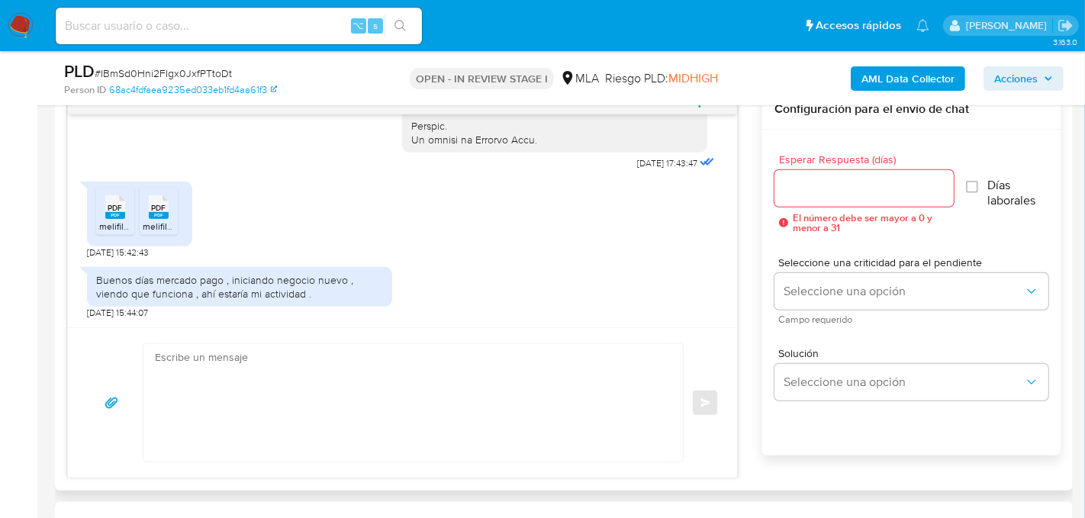
click at [189, 400] on textarea at bounding box center [409, 402] width 509 height 117
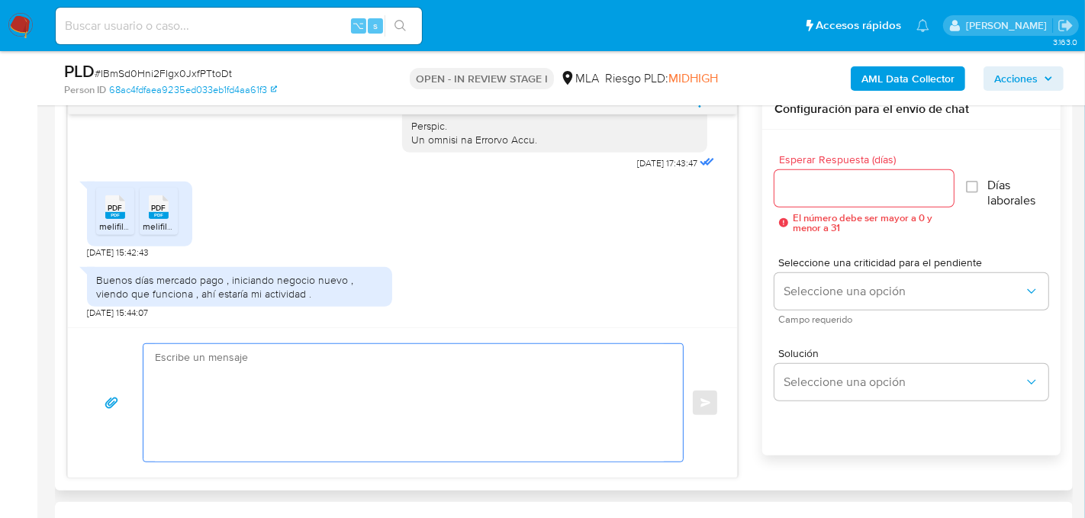
paste textarea "Lore, Ip dolorsi am con adipiscinge seddoeiusmo te in utlabo et Dolorem Aliq, e…"
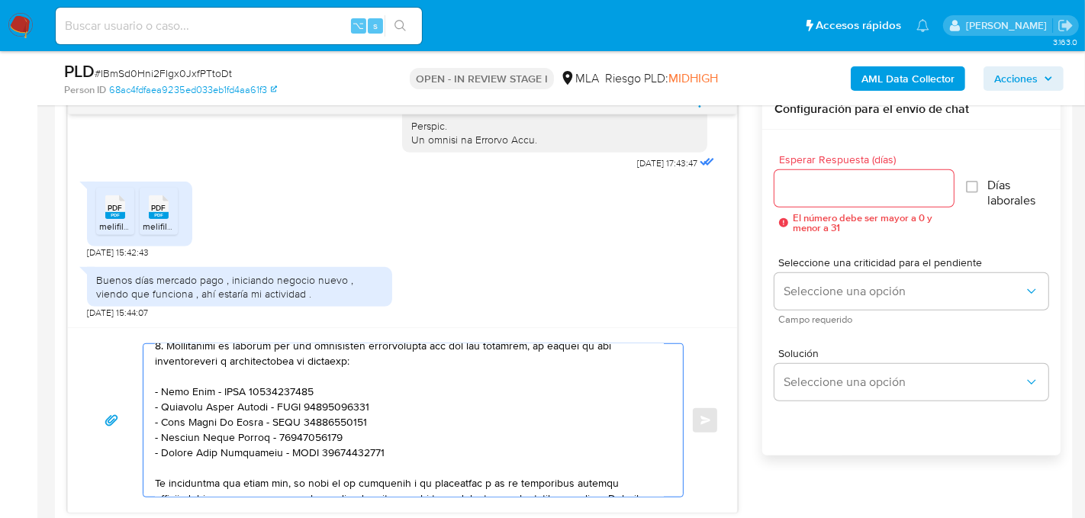
scroll to position [0, 0]
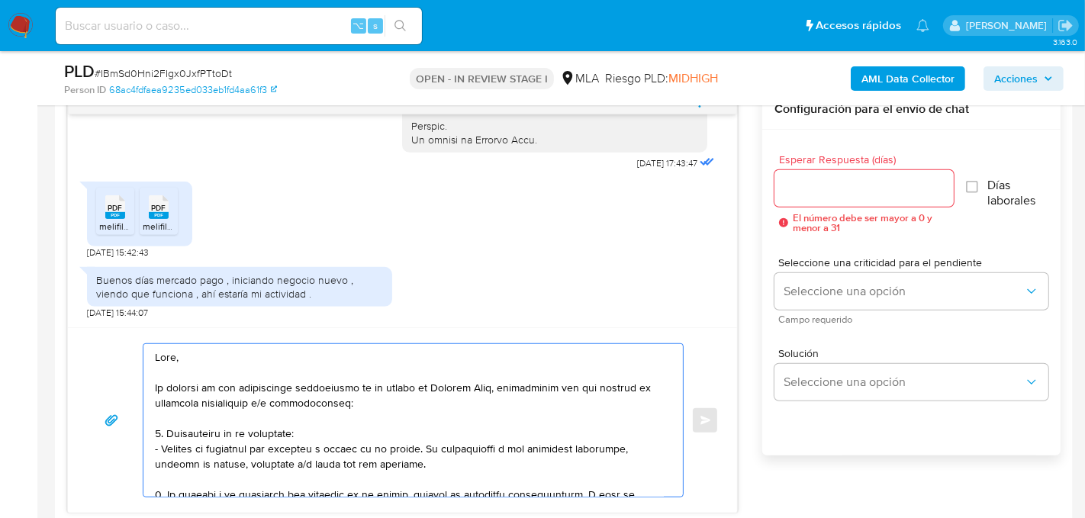
click at [217, 358] on textarea at bounding box center [409, 420] width 509 height 153
type textarea "Lore, ipsumd sitamet con ad elitseddo. Ei tempori ut lab etdoloremag aliquaenim…"
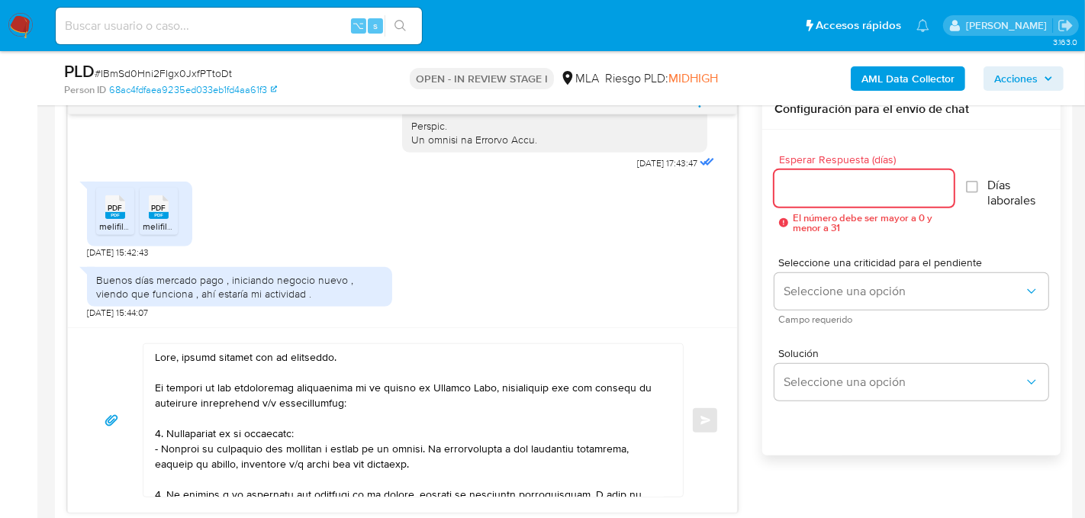
click at [818, 185] on input "Esperar Respuesta (días)" at bounding box center [863, 188] width 179 height 20
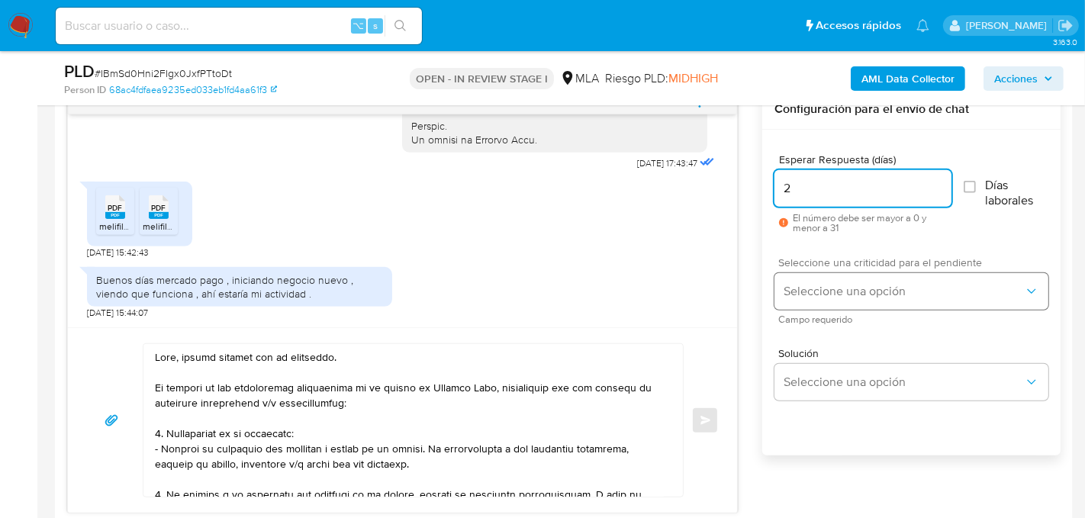
type input "2"
click at [779, 302] on button "Seleccione una opción" at bounding box center [911, 291] width 274 height 37
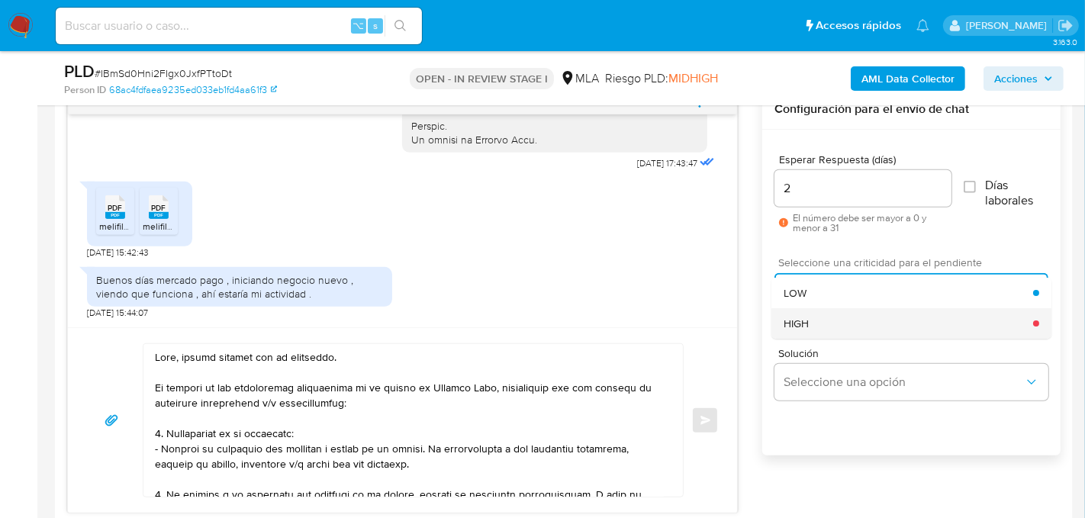
click at [815, 326] on div "HIGH" at bounding box center [908, 323] width 249 height 31
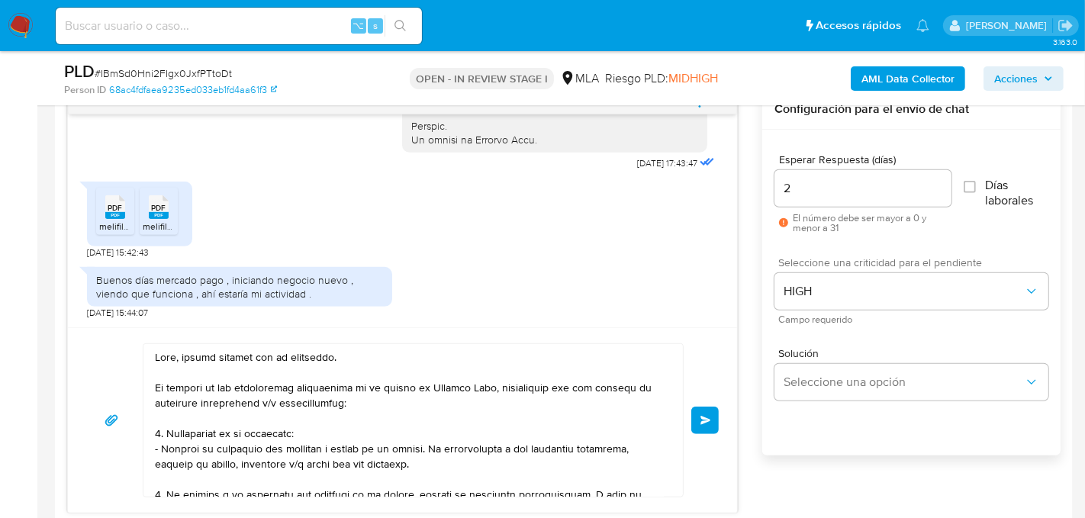
click at [717, 416] on button "Enviar" at bounding box center [704, 420] width 27 height 27
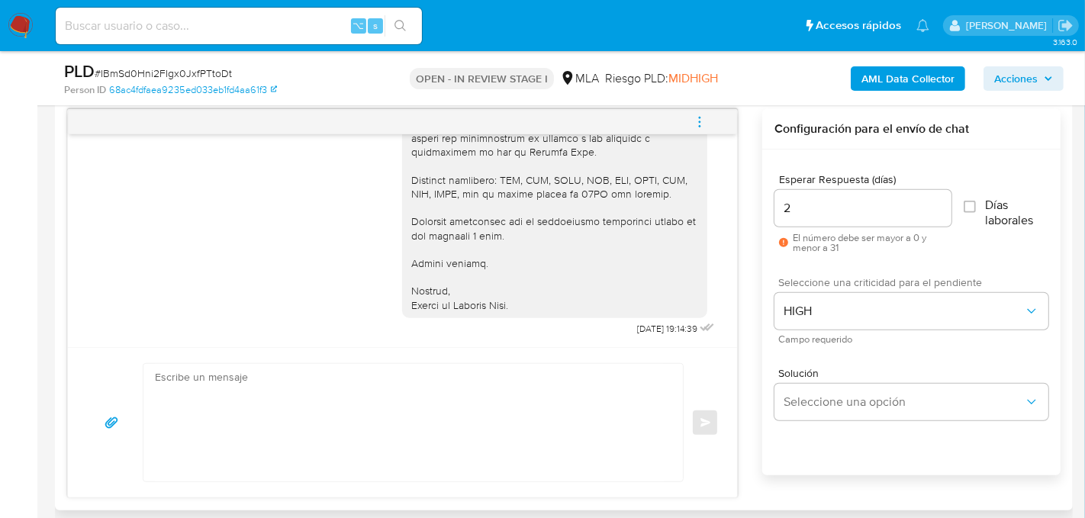
scroll to position [783, 0]
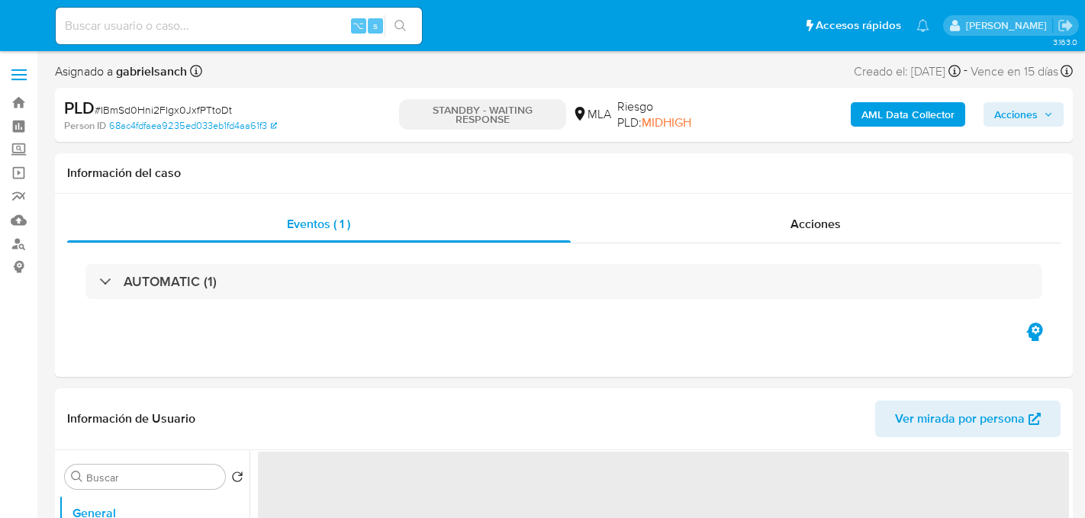
select select "10"
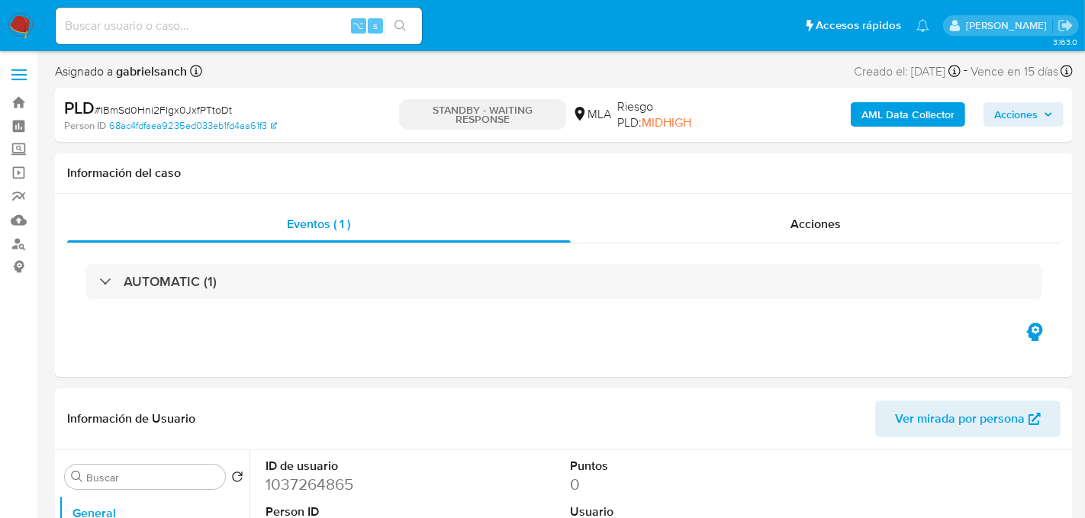
click at [213, 23] on input at bounding box center [239, 26] width 366 height 20
paste input "8eav5HLsaXq6TPP6EBi0AmQF"
type input "8eav5HLsaXq6TPP6EBi0AmQF"
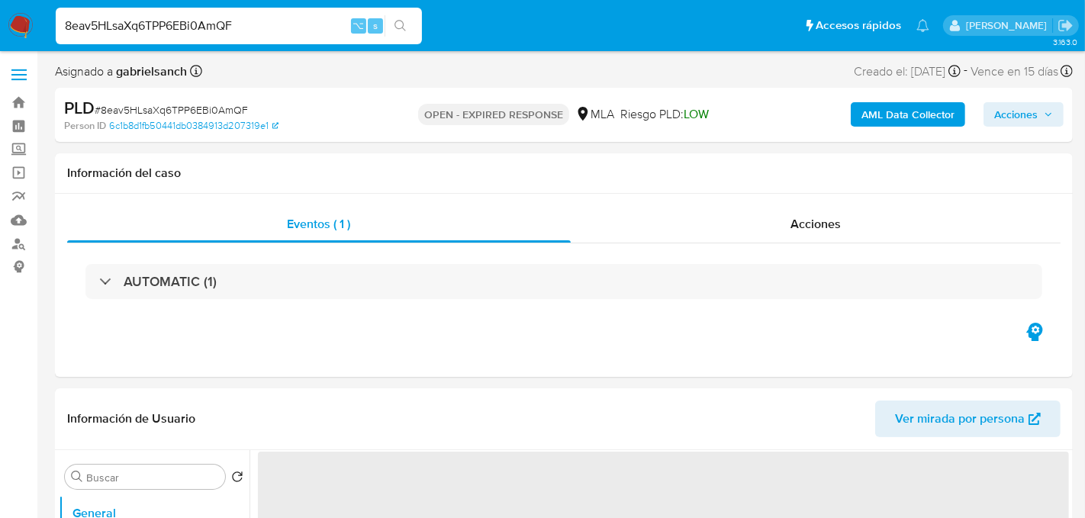
select select "10"
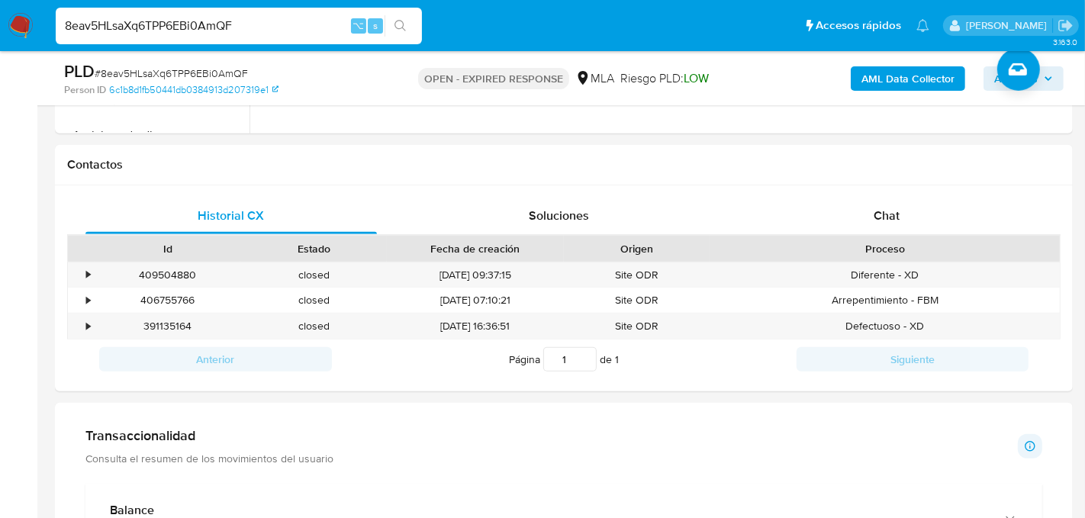
scroll to position [658, 0]
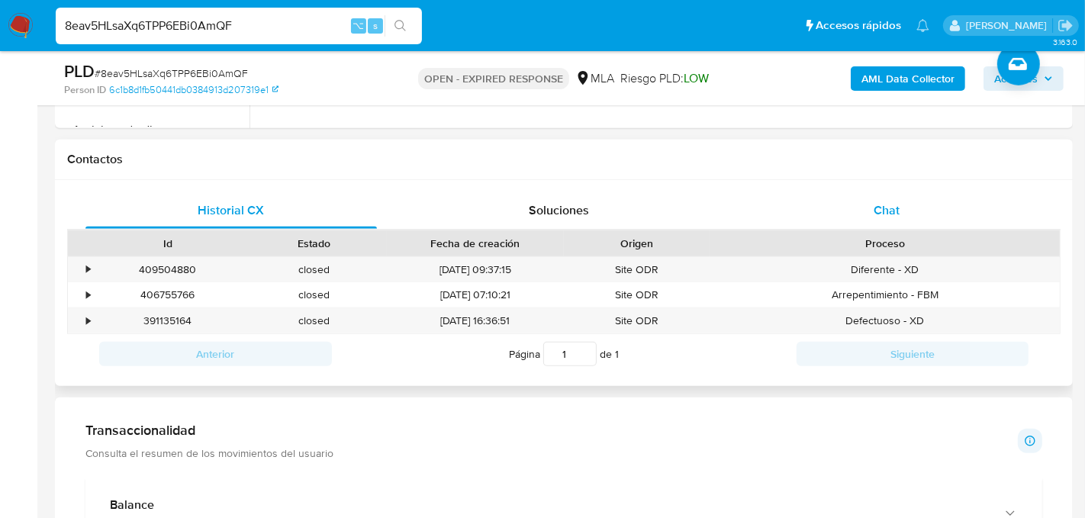
click at [964, 222] on div "Chat" at bounding box center [886, 210] width 291 height 37
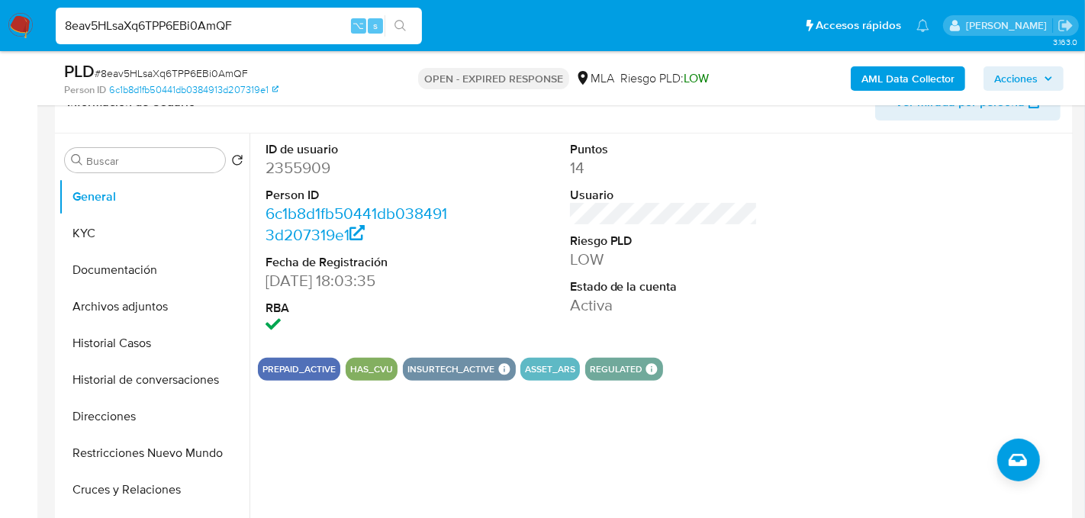
scroll to position [264, 0]
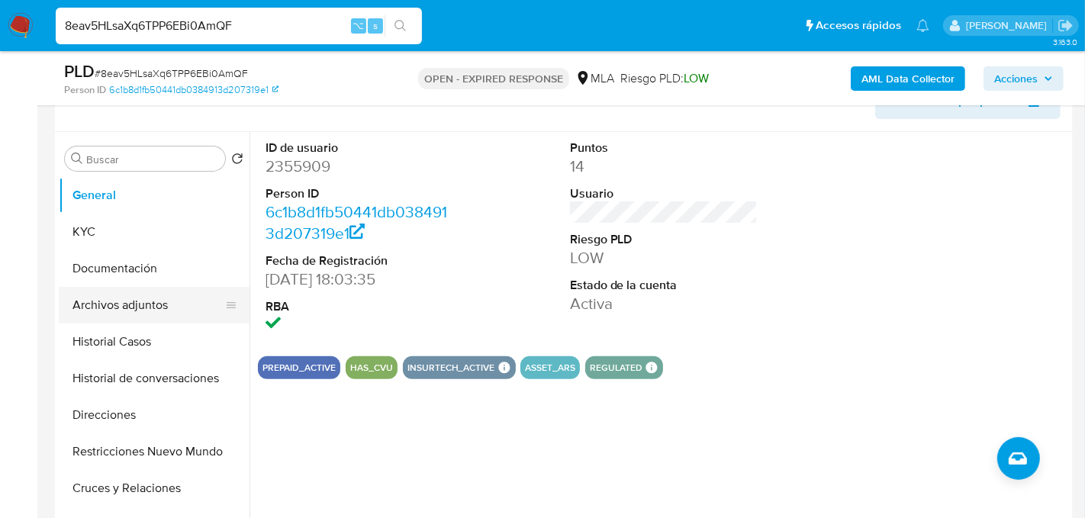
click at [104, 313] on button "Archivos adjuntos" at bounding box center [148, 305] width 178 height 37
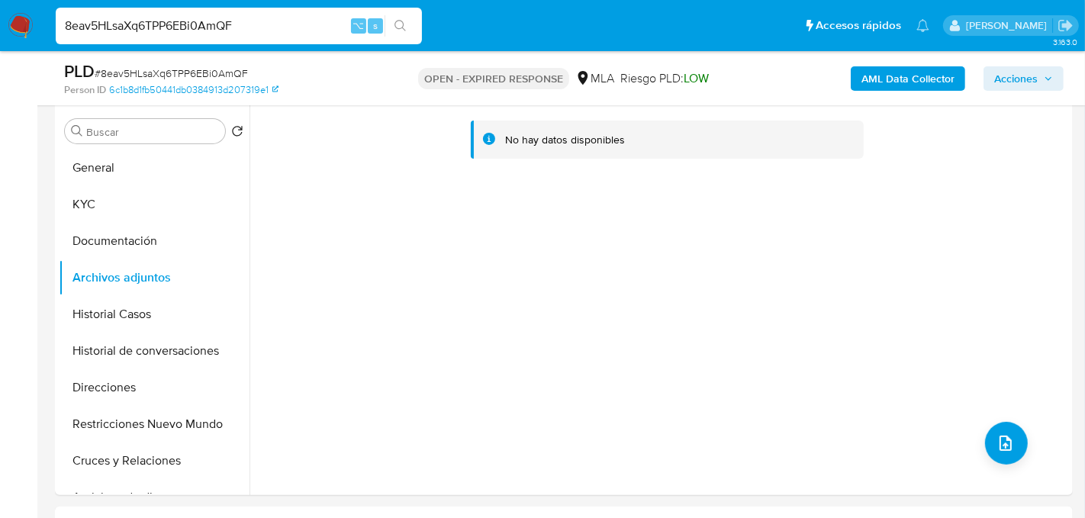
scroll to position [288, 0]
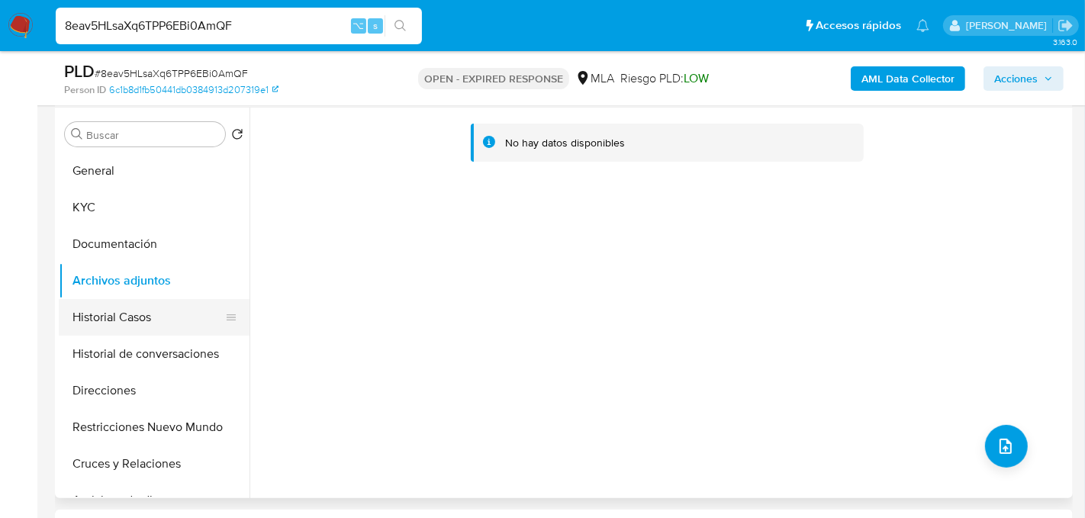
click at [156, 320] on button "Historial Casos" at bounding box center [148, 317] width 178 height 37
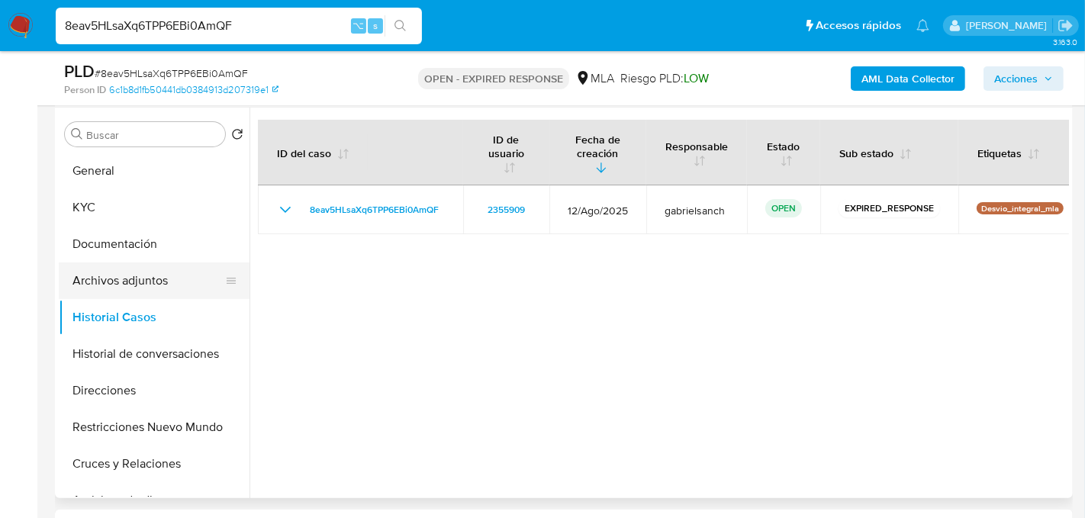
click at [122, 281] on button "Archivos adjuntos" at bounding box center [148, 280] width 178 height 37
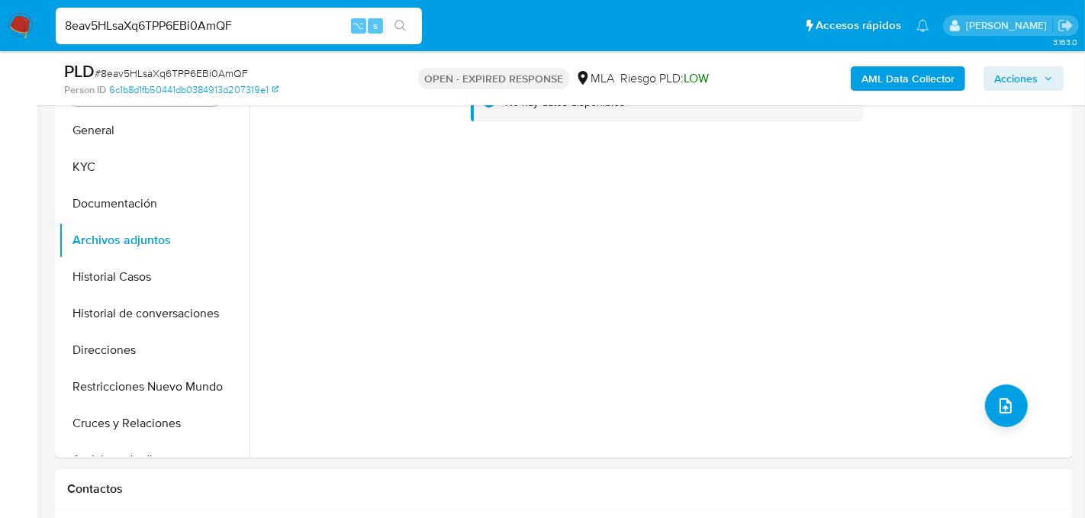
scroll to position [323, 0]
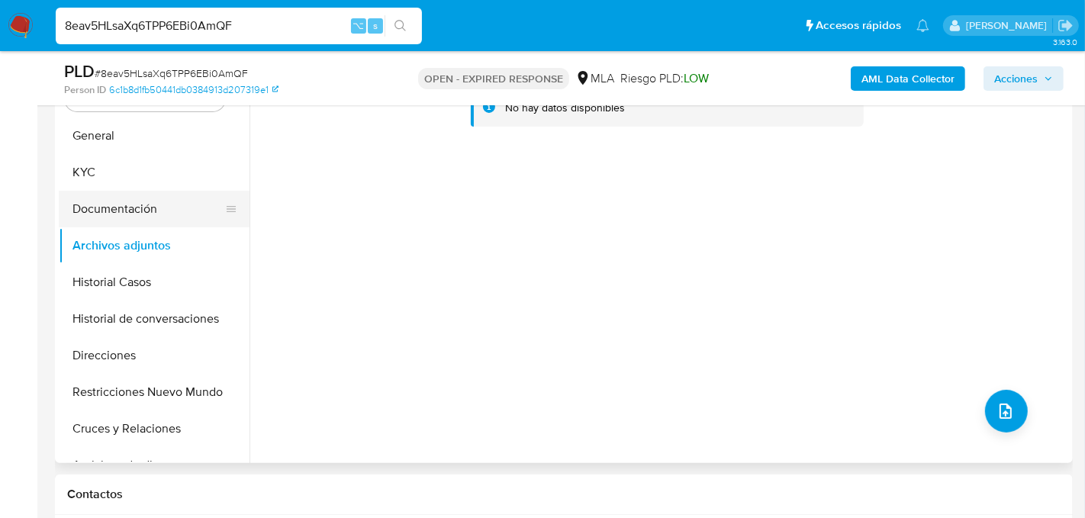
click at [115, 206] on button "Documentación" at bounding box center [148, 209] width 178 height 37
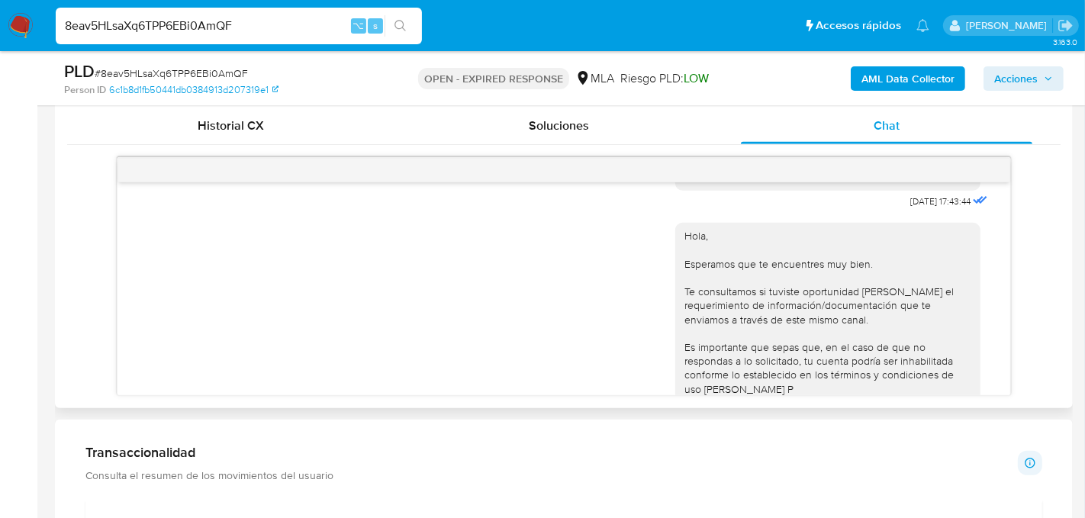
scroll to position [987, 0]
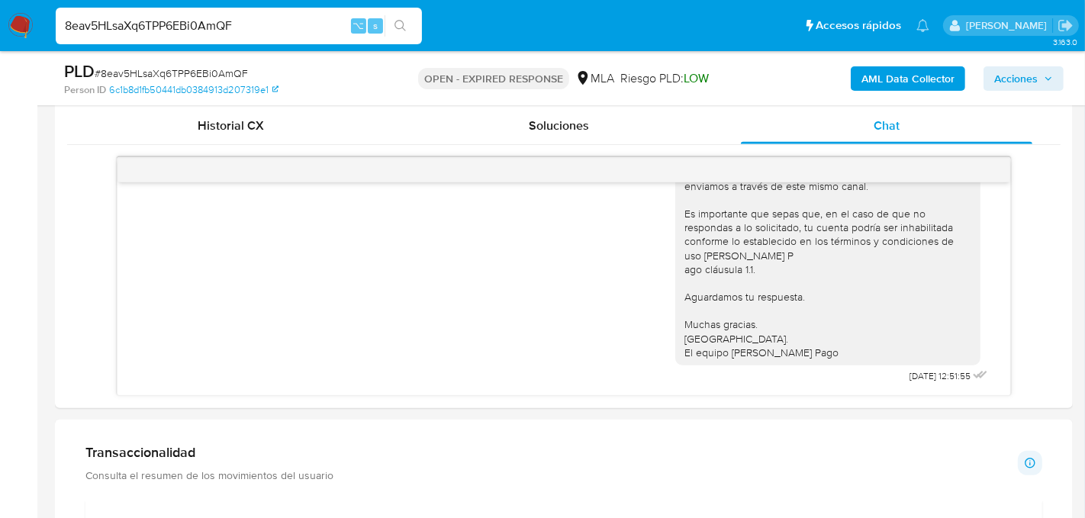
click at [178, 25] on input "8eav5HLsaXq6TPP6EBi0AmQF" at bounding box center [239, 26] width 366 height 20
paste input "2UkfrEWrpyyZPrKQeTowiXR8"
type input "2UkfrEWrpyyZPrKQeTowiXR8"
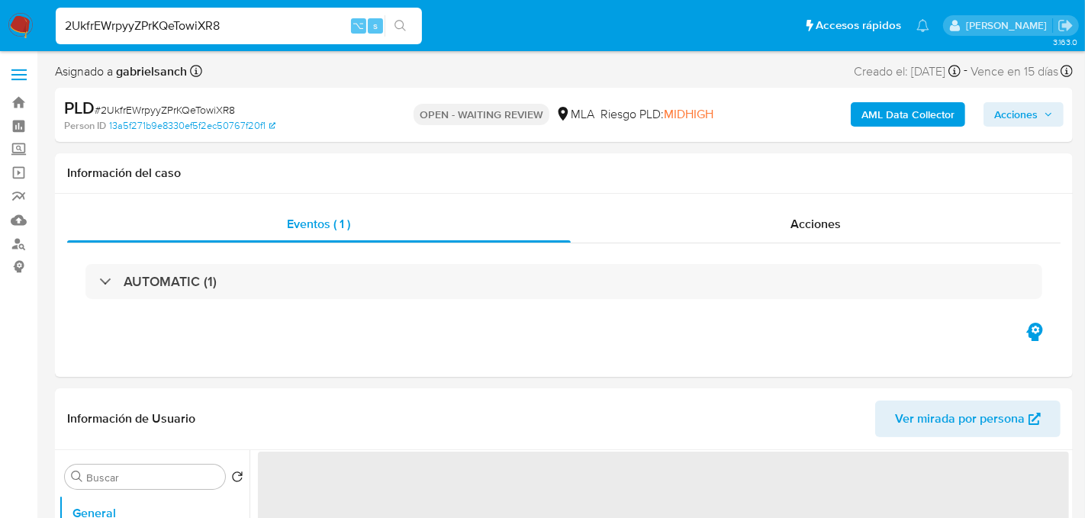
select select "10"
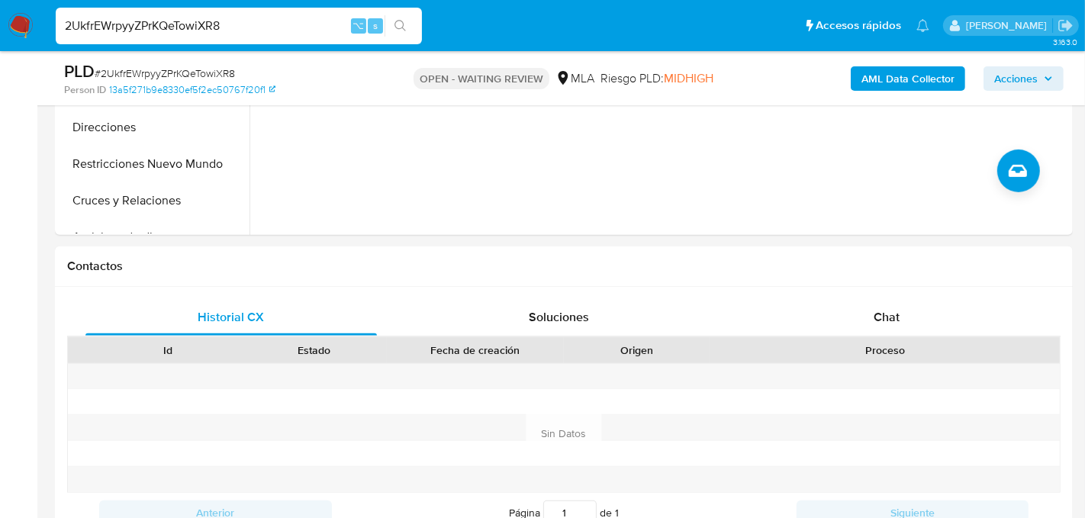
scroll to position [563, 0]
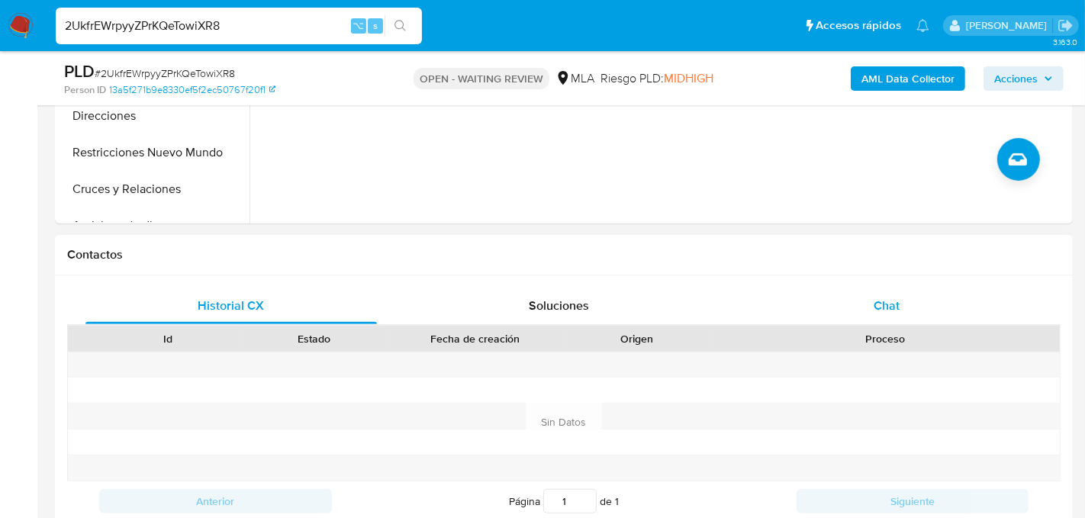
click at [809, 288] on div "Chat" at bounding box center [886, 306] width 291 height 37
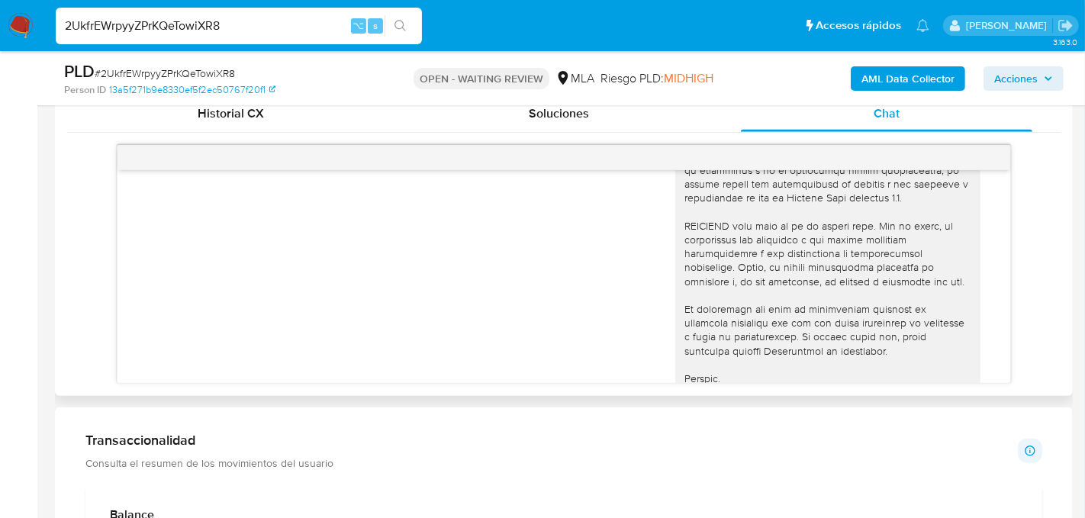
scroll to position [711, 0]
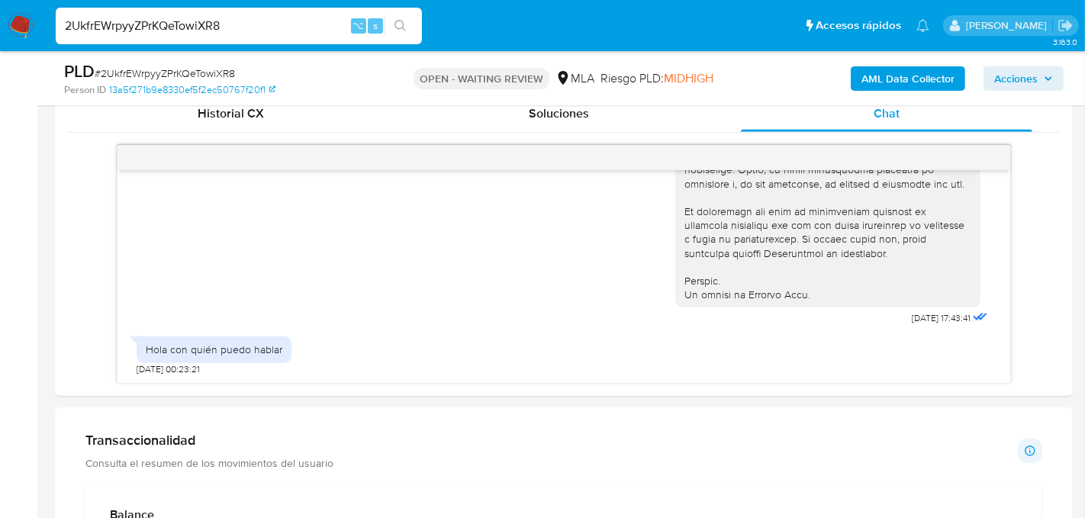
click at [179, 27] on input "2UkfrEWrpyyZPrKQeTowiXR8" at bounding box center [239, 26] width 366 height 20
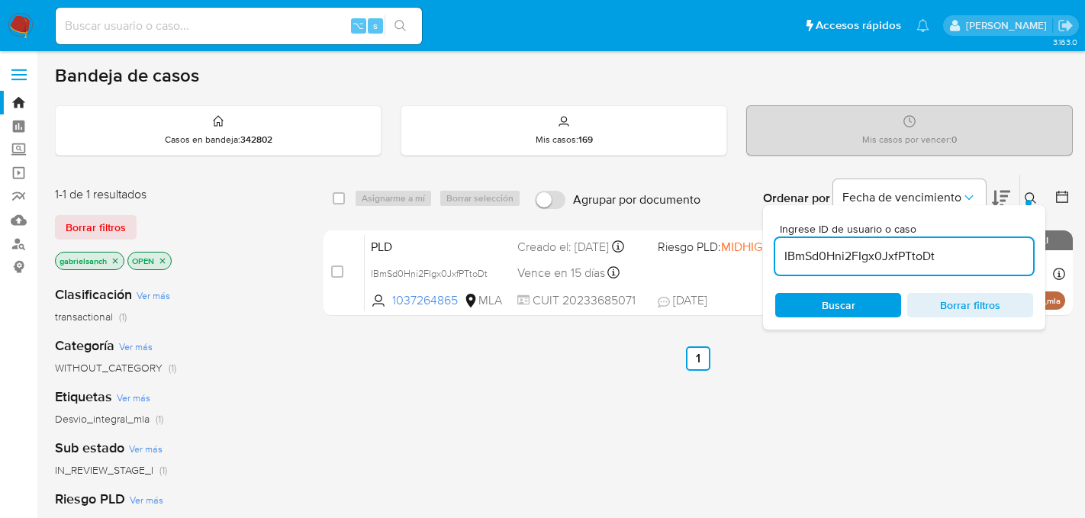
scroll to position [101, 0]
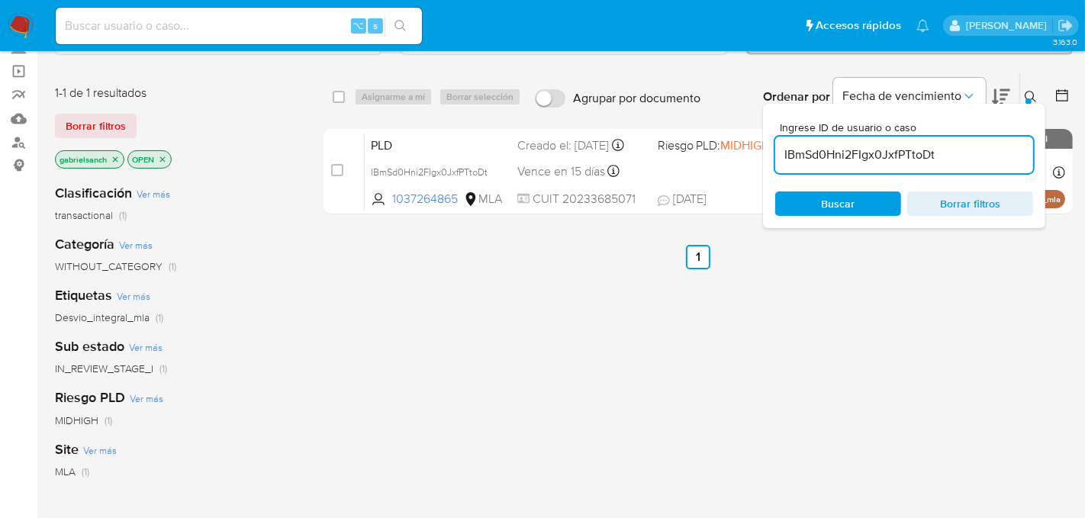
click at [792, 153] on input "IBmSd0Hni2FIgx0JxfPTtoDt" at bounding box center [904, 155] width 258 height 20
paste input "2UkfrEWrpyyZPrKQeTowiXR8"
type input "2UkfrEWrpyyZPrKQeTowiXR8"
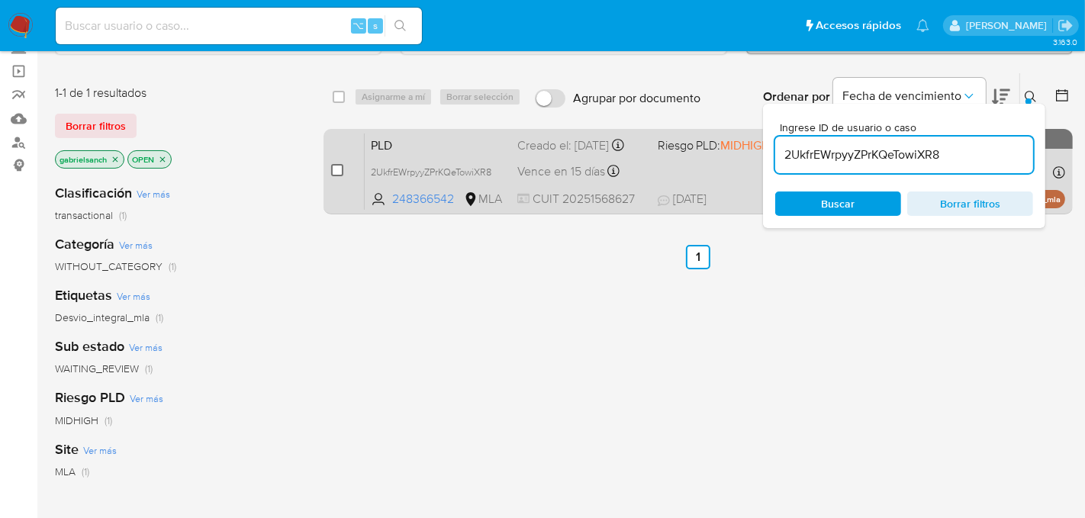
click at [335, 173] on input "checkbox" at bounding box center [337, 170] width 12 height 12
checkbox input "true"
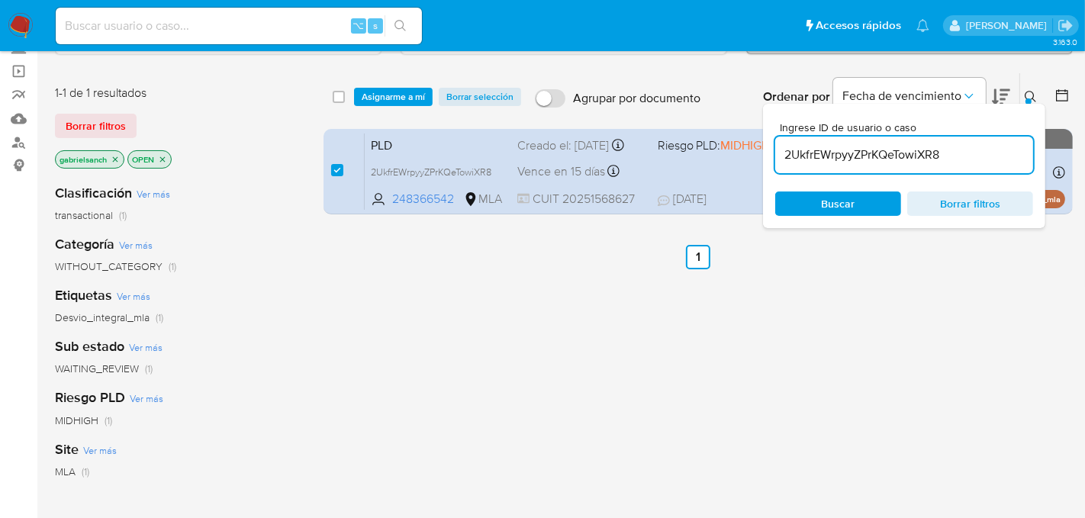
click at [378, 105] on div "select-all-cases-checkbox Asignarme a mí Borrar selección Agrupar por documento…" at bounding box center [697, 96] width 749 height 47
click at [378, 97] on span "Asignarme a mí" at bounding box center [393, 96] width 63 height 15
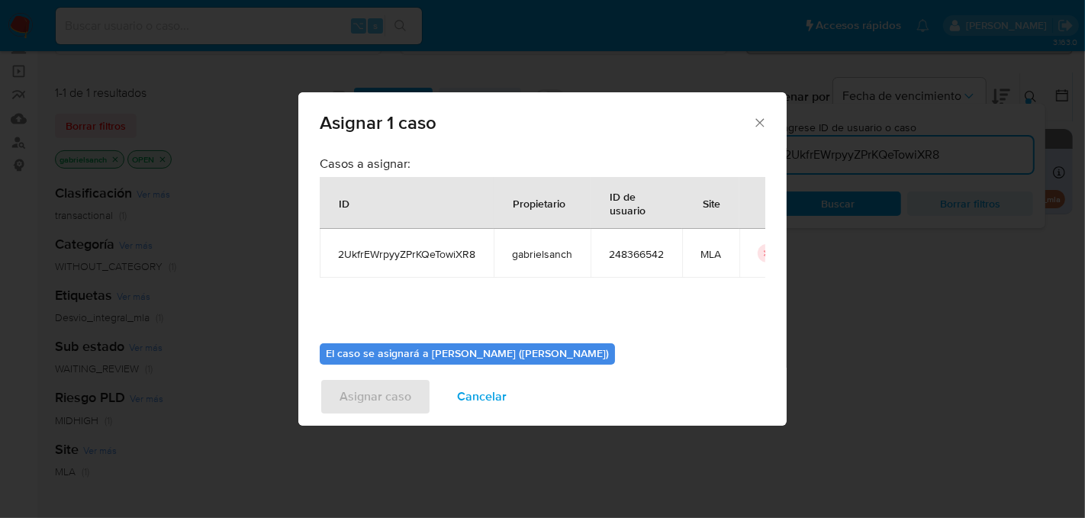
scroll to position [78, 0]
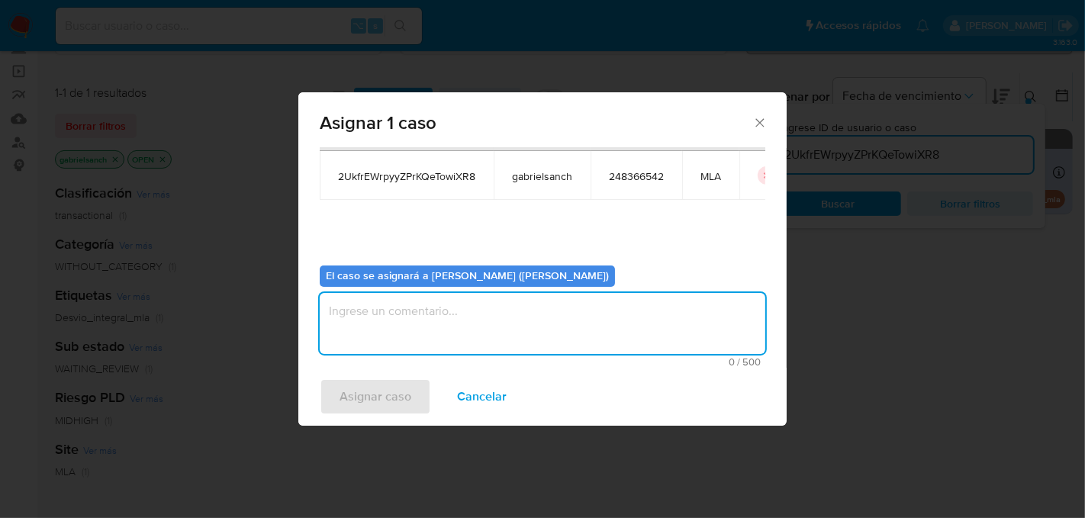
click at [466, 329] on textarea "assign-modal" at bounding box center [542, 323] width 445 height 61
type textarea "Análisis"
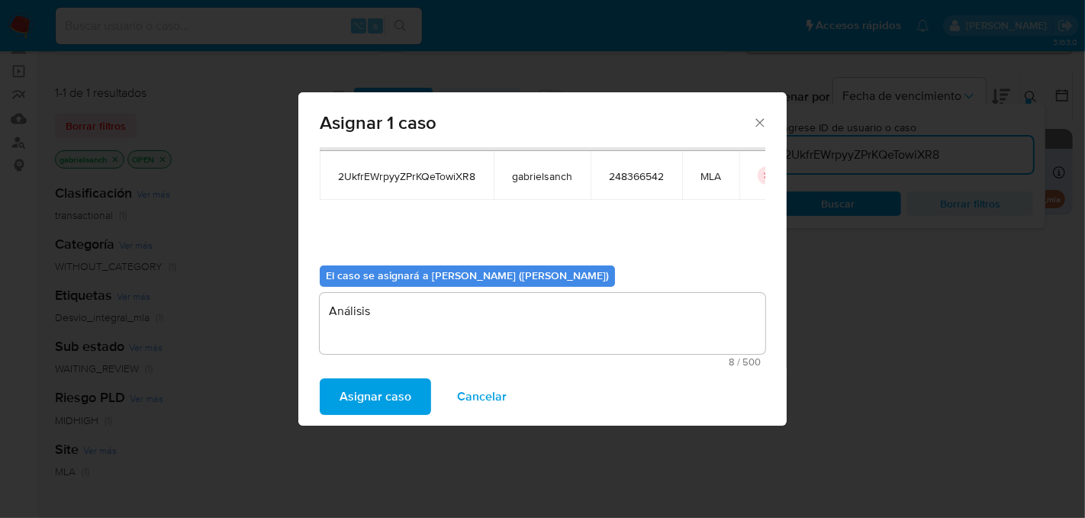
click at [416, 396] on button "Asignar caso" at bounding box center [375, 396] width 111 height 37
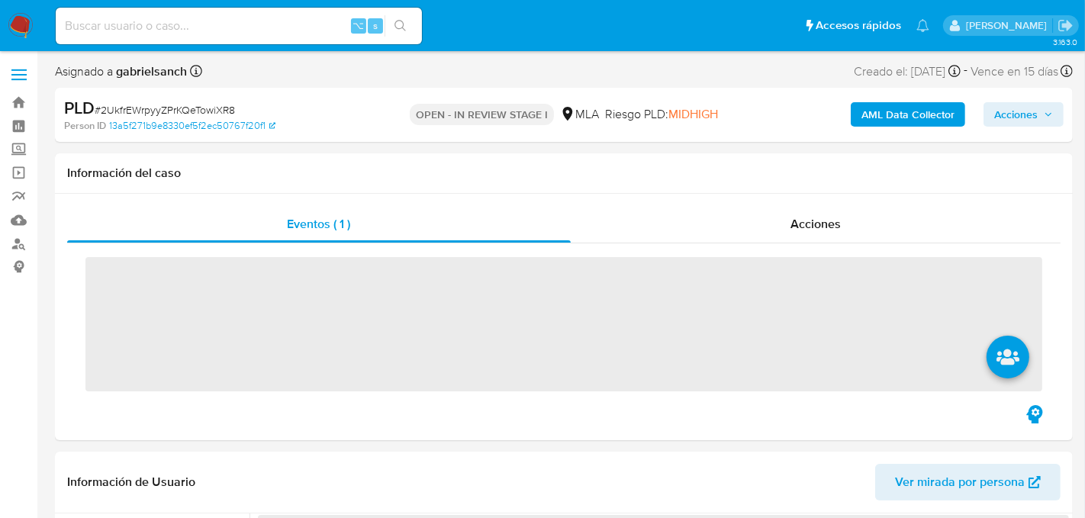
select select "10"
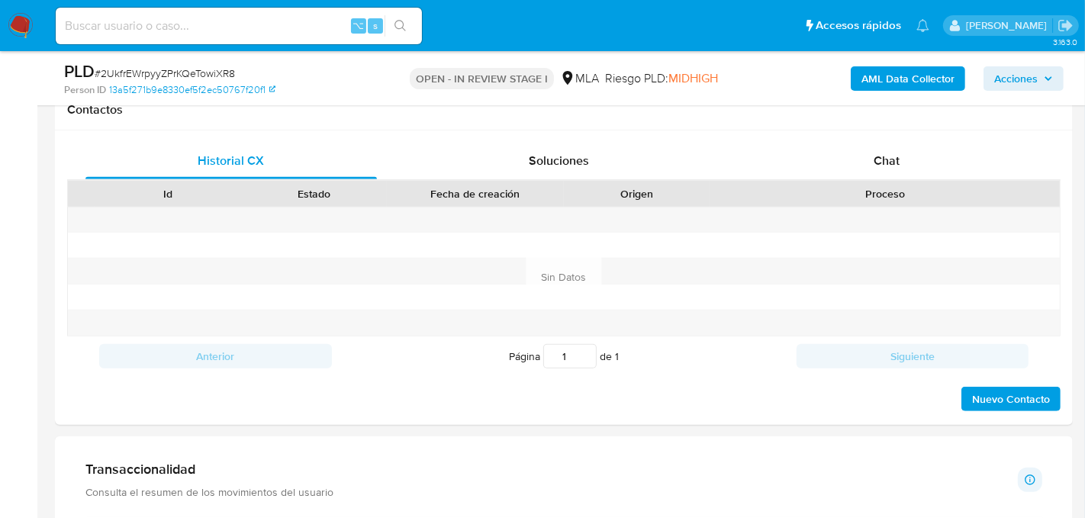
scroll to position [725, 0]
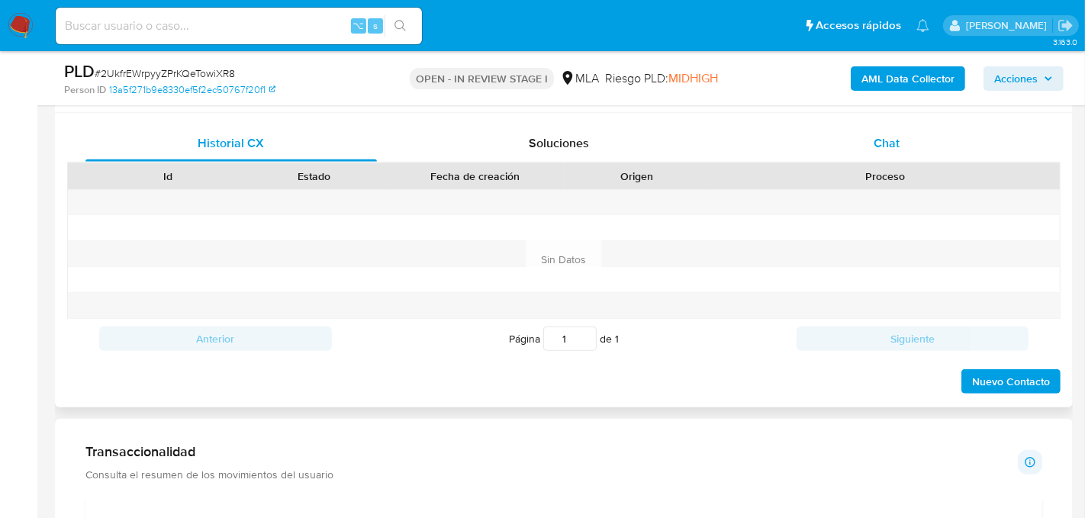
click at [929, 137] on div "Chat" at bounding box center [886, 143] width 291 height 37
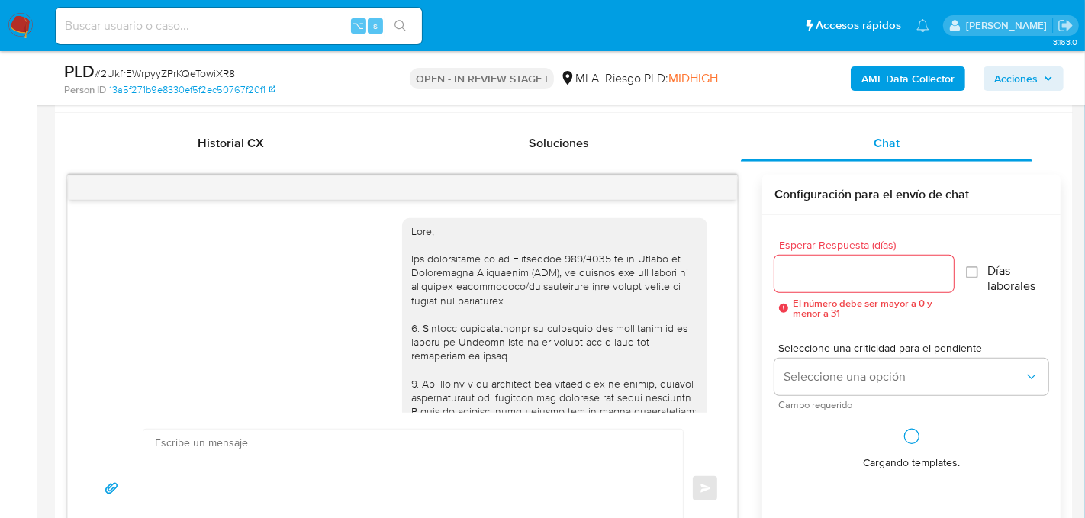
scroll to position [711, 0]
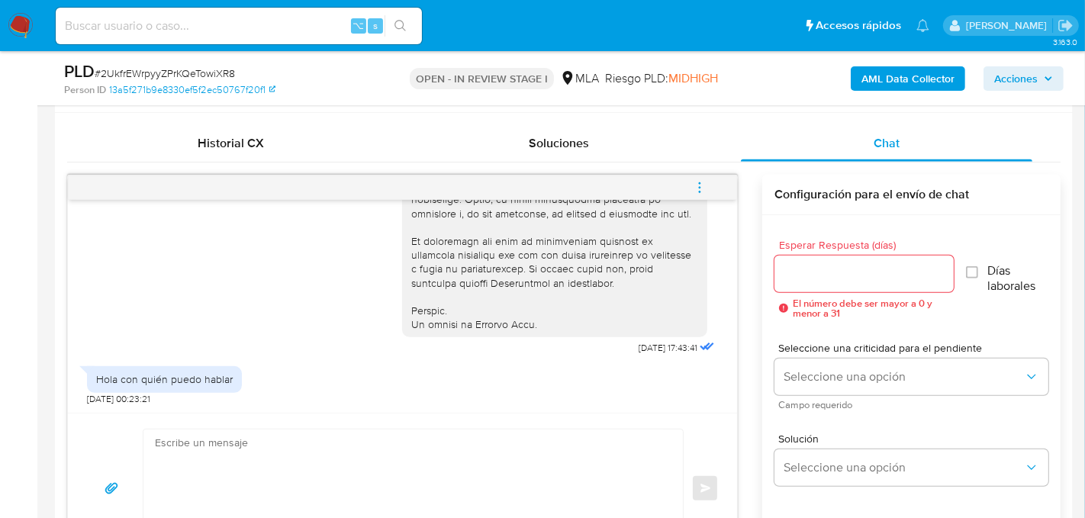
click at [387, 462] on textarea at bounding box center [409, 487] width 509 height 117
paste textarea "Hola, En función de las operaciones registradas en tu cuenta de Mercado Pago, n…"
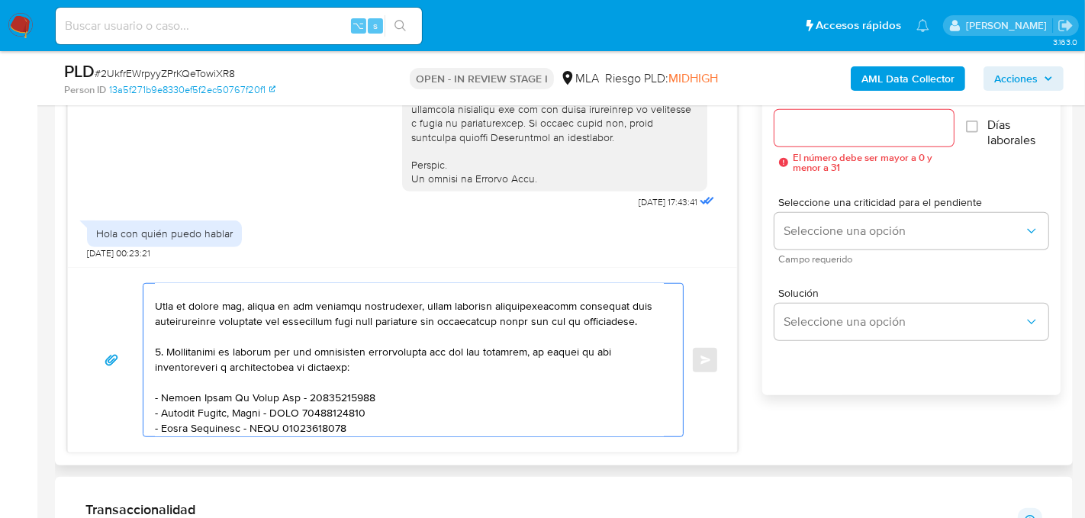
scroll to position [286, 0]
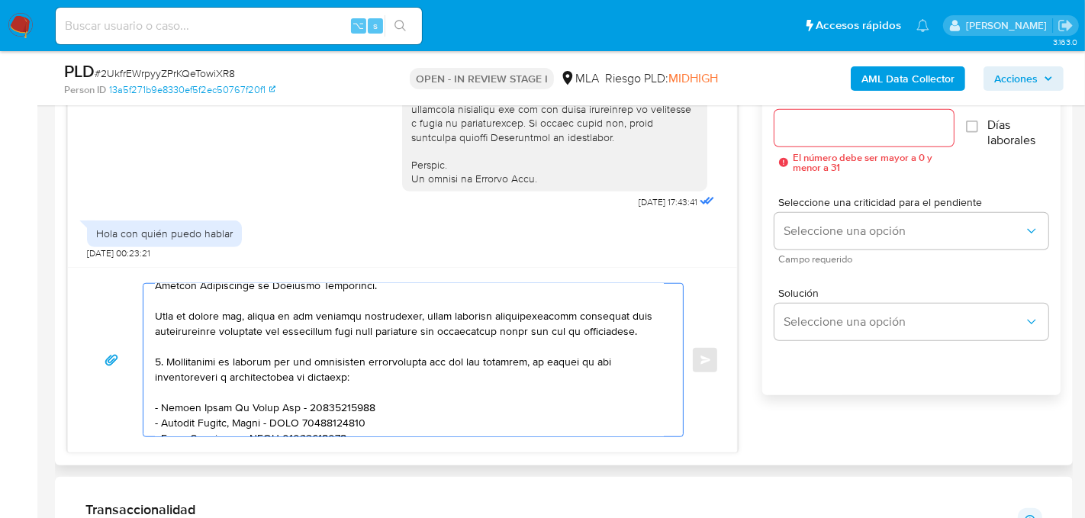
click at [278, 387] on textarea at bounding box center [409, 360] width 509 height 153
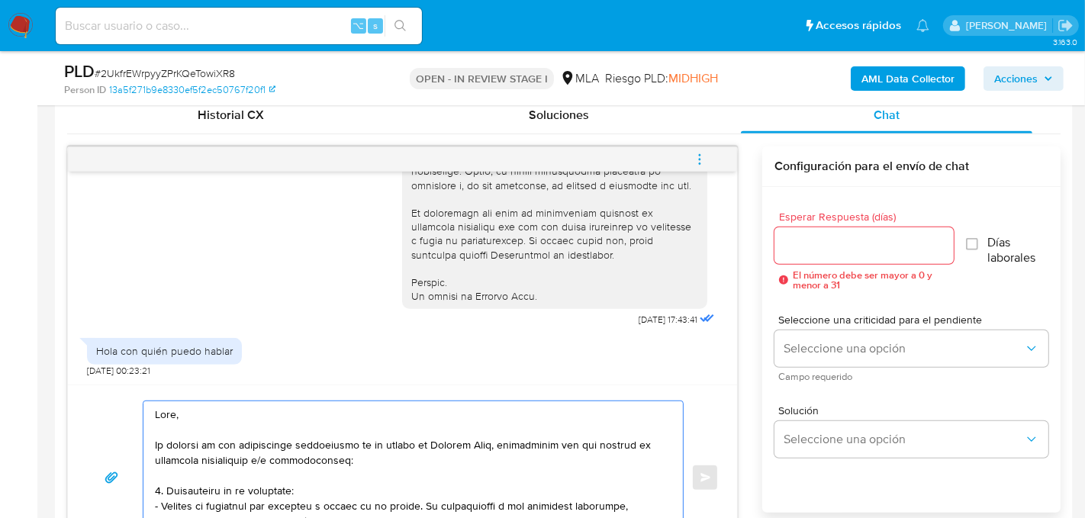
scroll to position [731, 0]
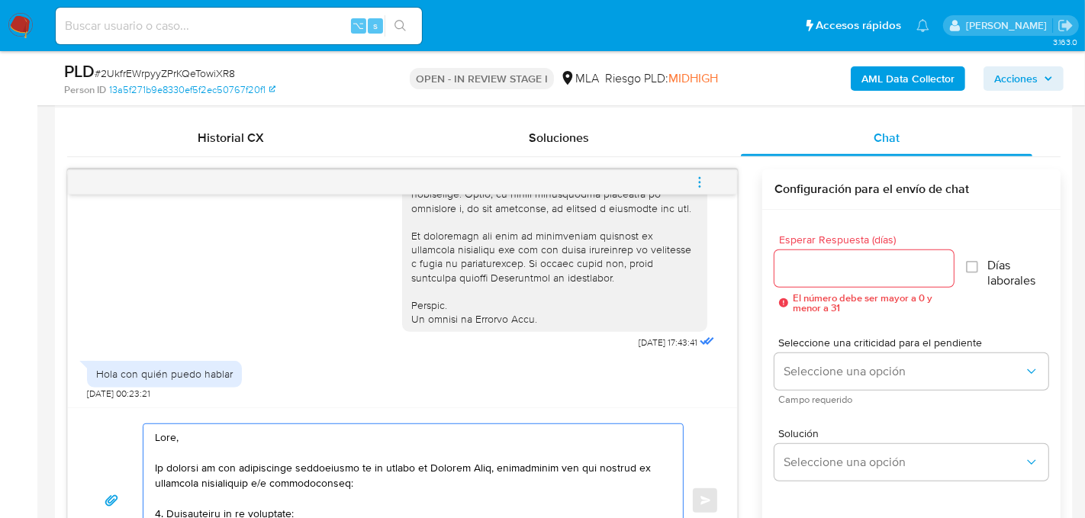
type textarea "Hola, En función de las operaciones registradas en tu cuenta de Mercado Pago, n…"
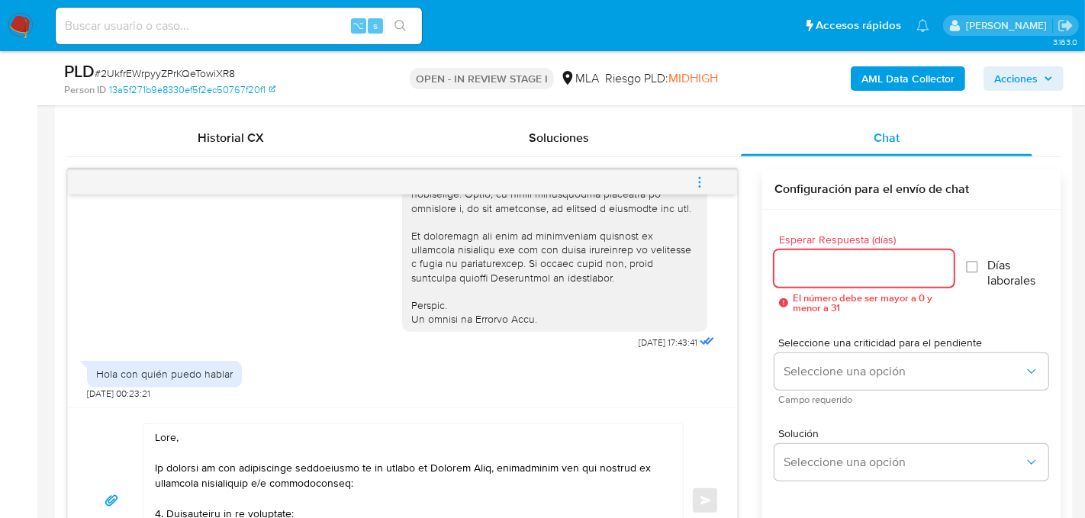
click at [802, 272] on input "Esperar Respuesta (días)" at bounding box center [863, 269] width 179 height 20
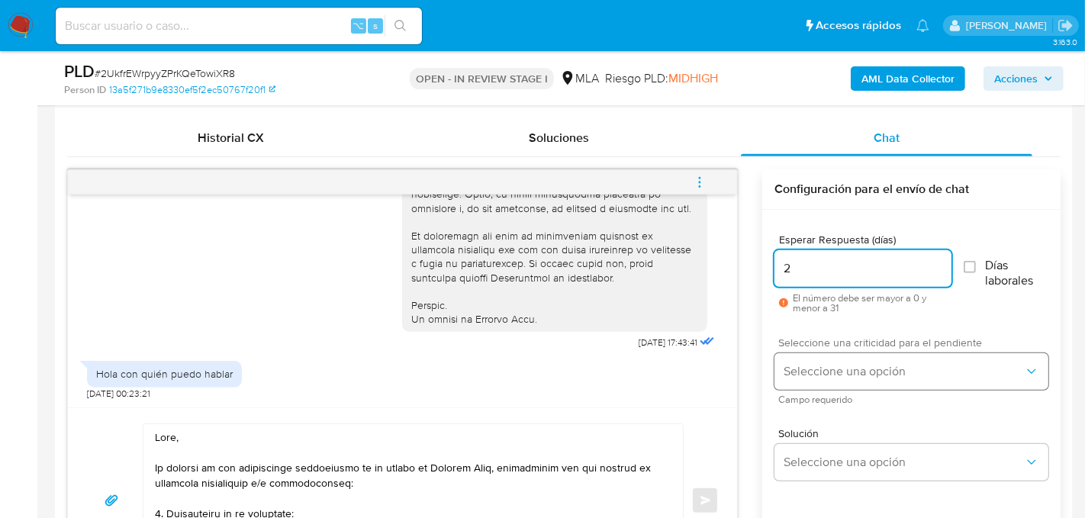
type input "2"
click at [804, 364] on span "Seleccione una opción" at bounding box center [903, 371] width 240 height 15
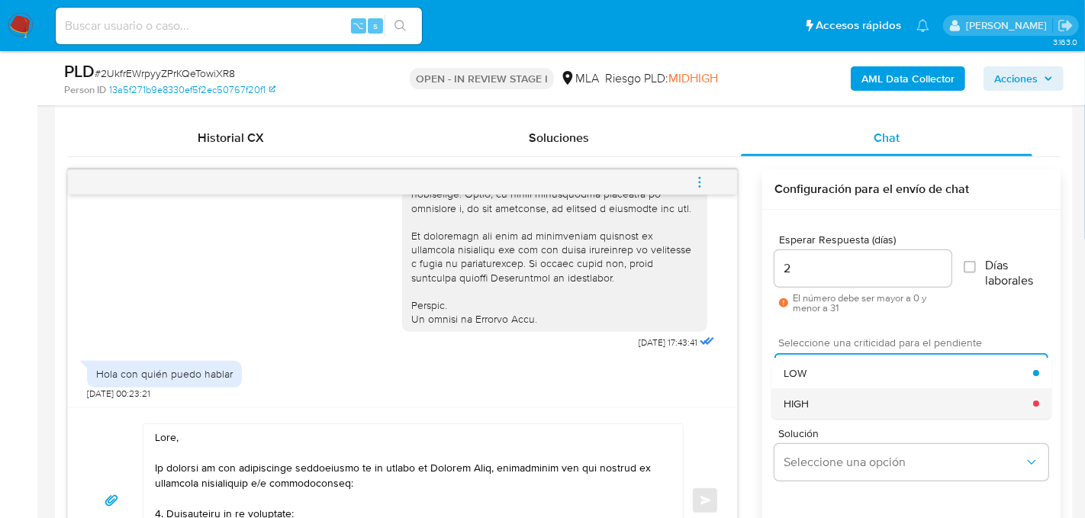
click at [808, 406] on span "HIGH" at bounding box center [796, 404] width 25 height 14
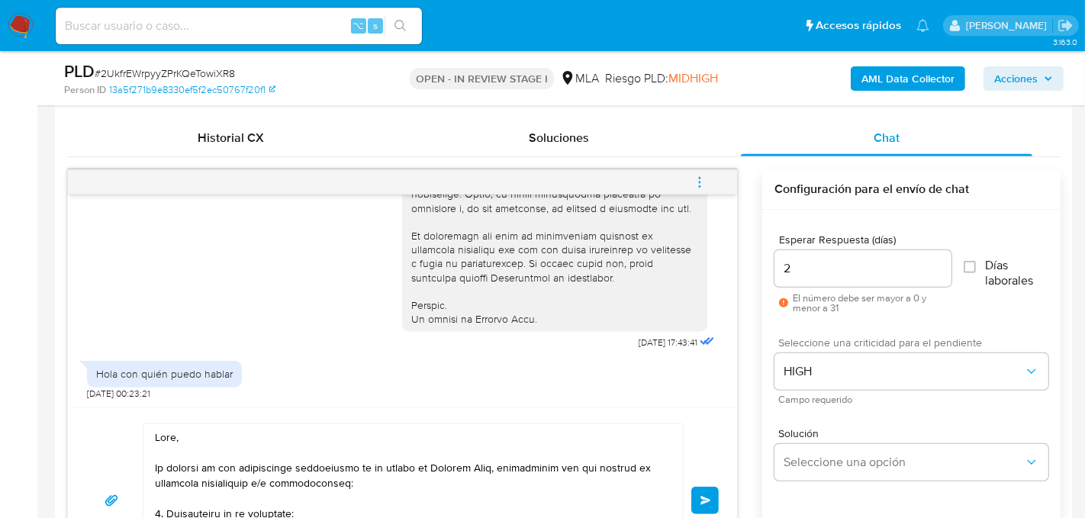
click at [708, 490] on button "Enviar" at bounding box center [704, 500] width 27 height 27
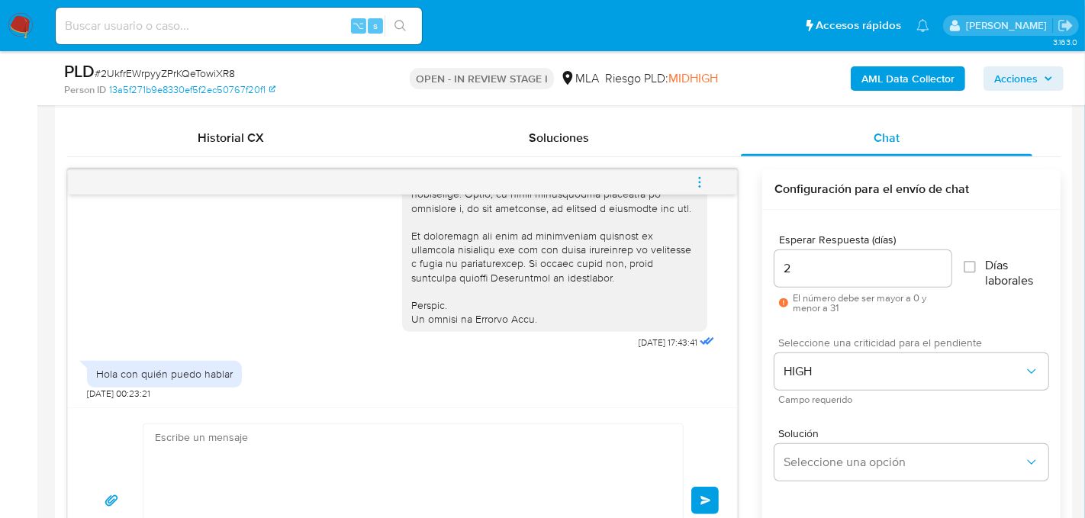
scroll to position [1505, 0]
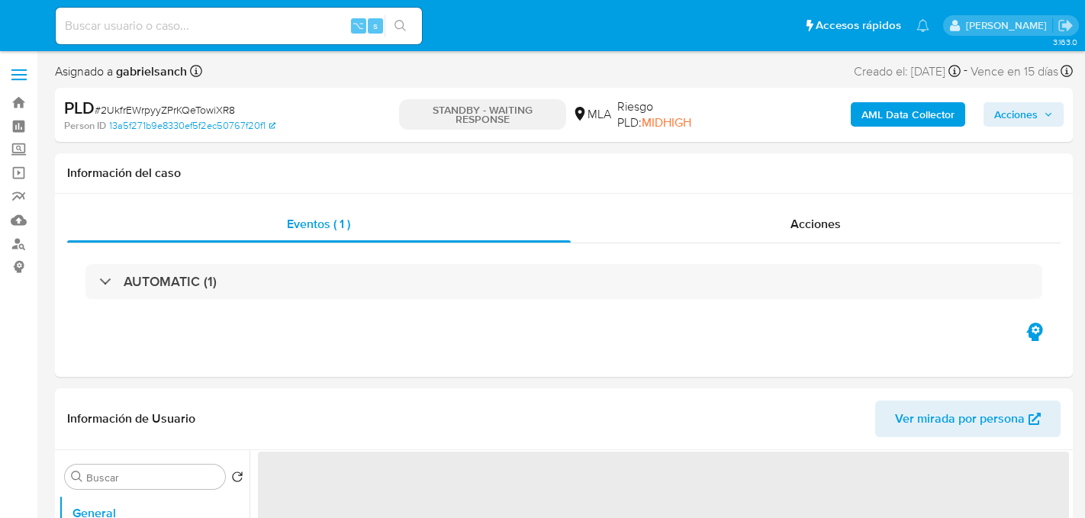
select select "10"
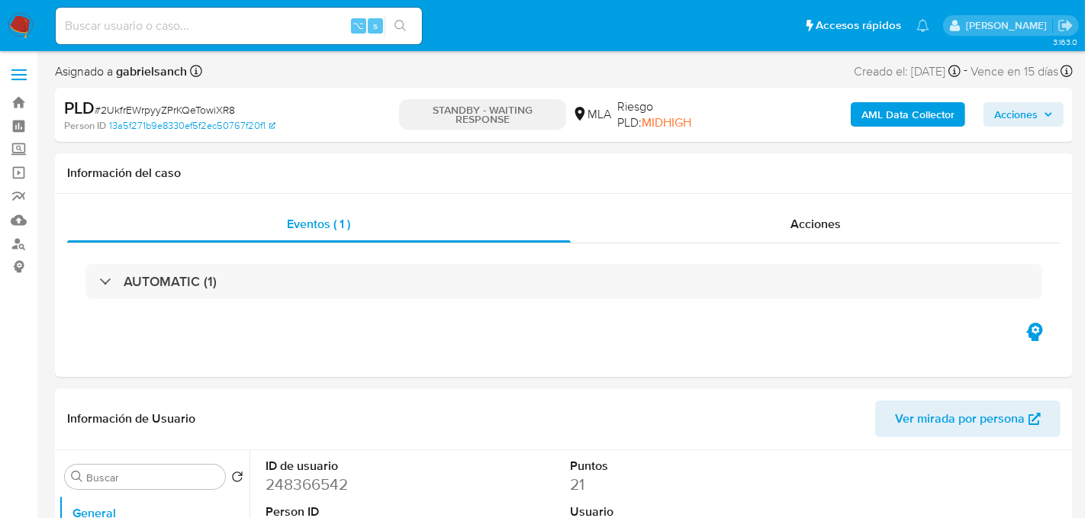
click at [223, 32] on input at bounding box center [239, 26] width 366 height 20
paste input "t4XnCxWya9f0gdHIFWEfbxzk"
type input "t4XnCxWya9f0gdHIFWEfbxzk"
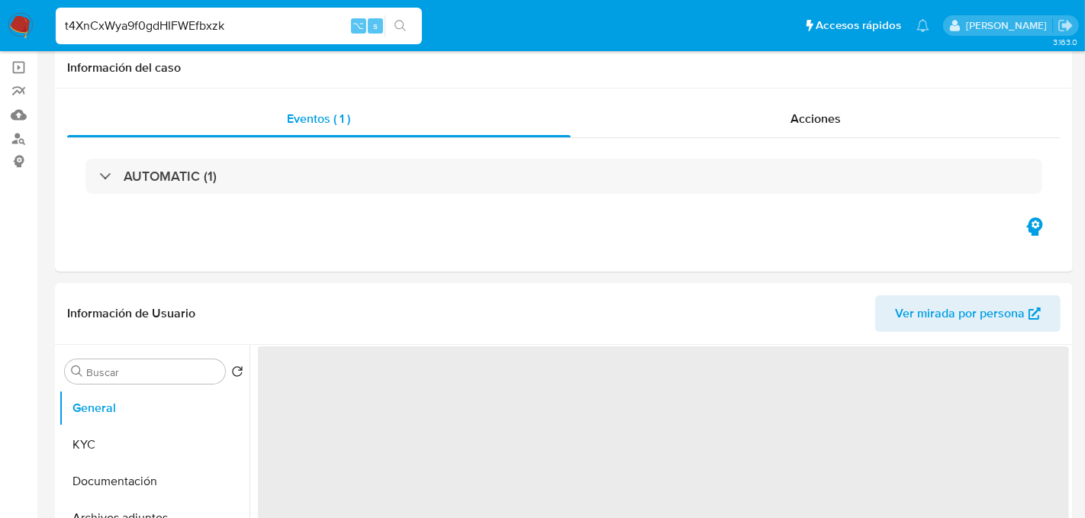
select select "10"
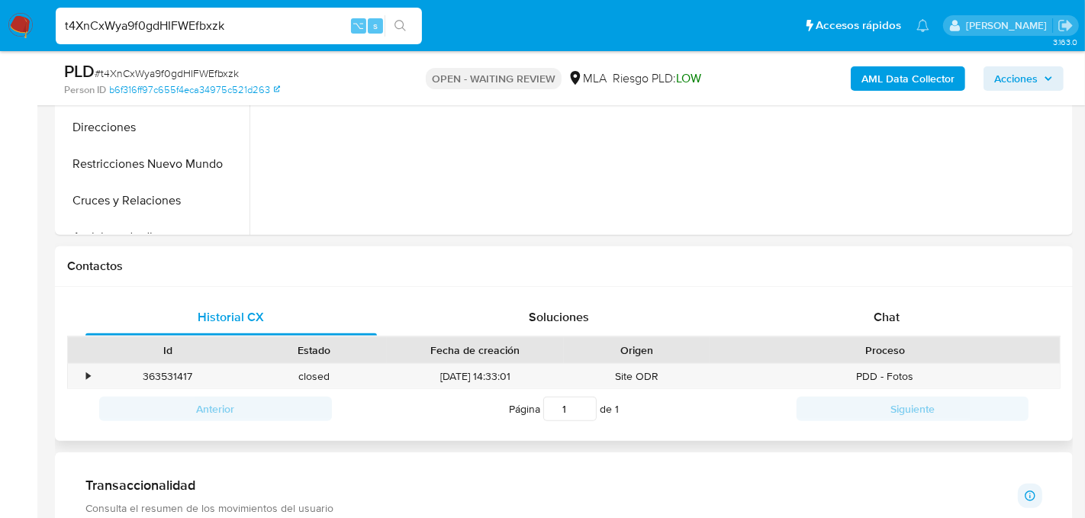
scroll to position [561, 0]
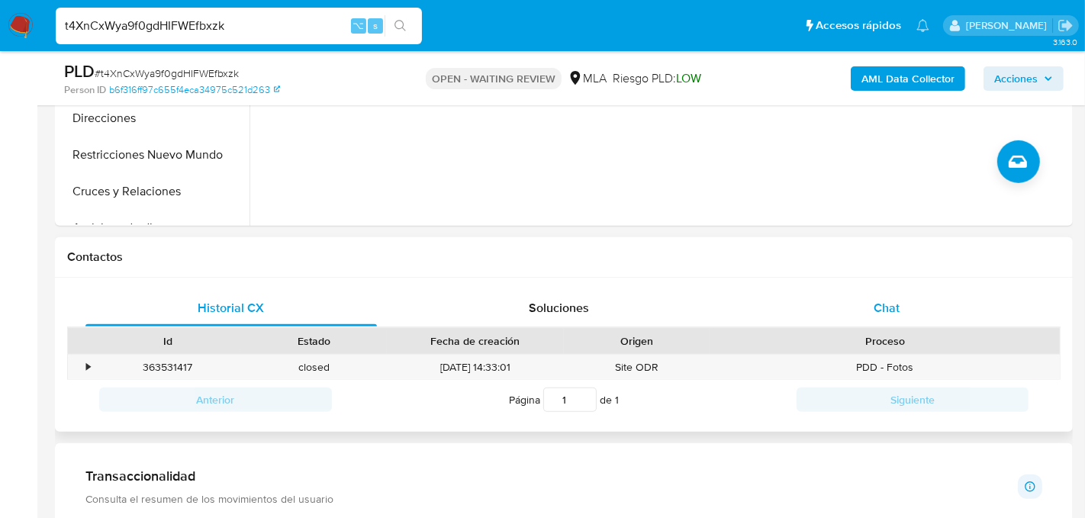
click at [910, 323] on div "Chat" at bounding box center [886, 308] width 291 height 37
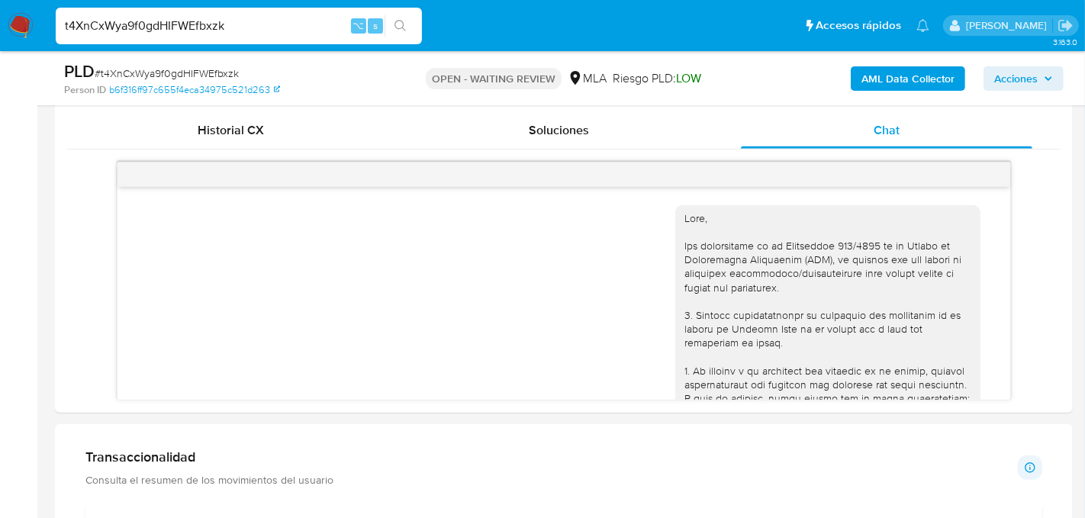
scroll to position [844, 0]
